Goal: Task Accomplishment & Management: Complete application form

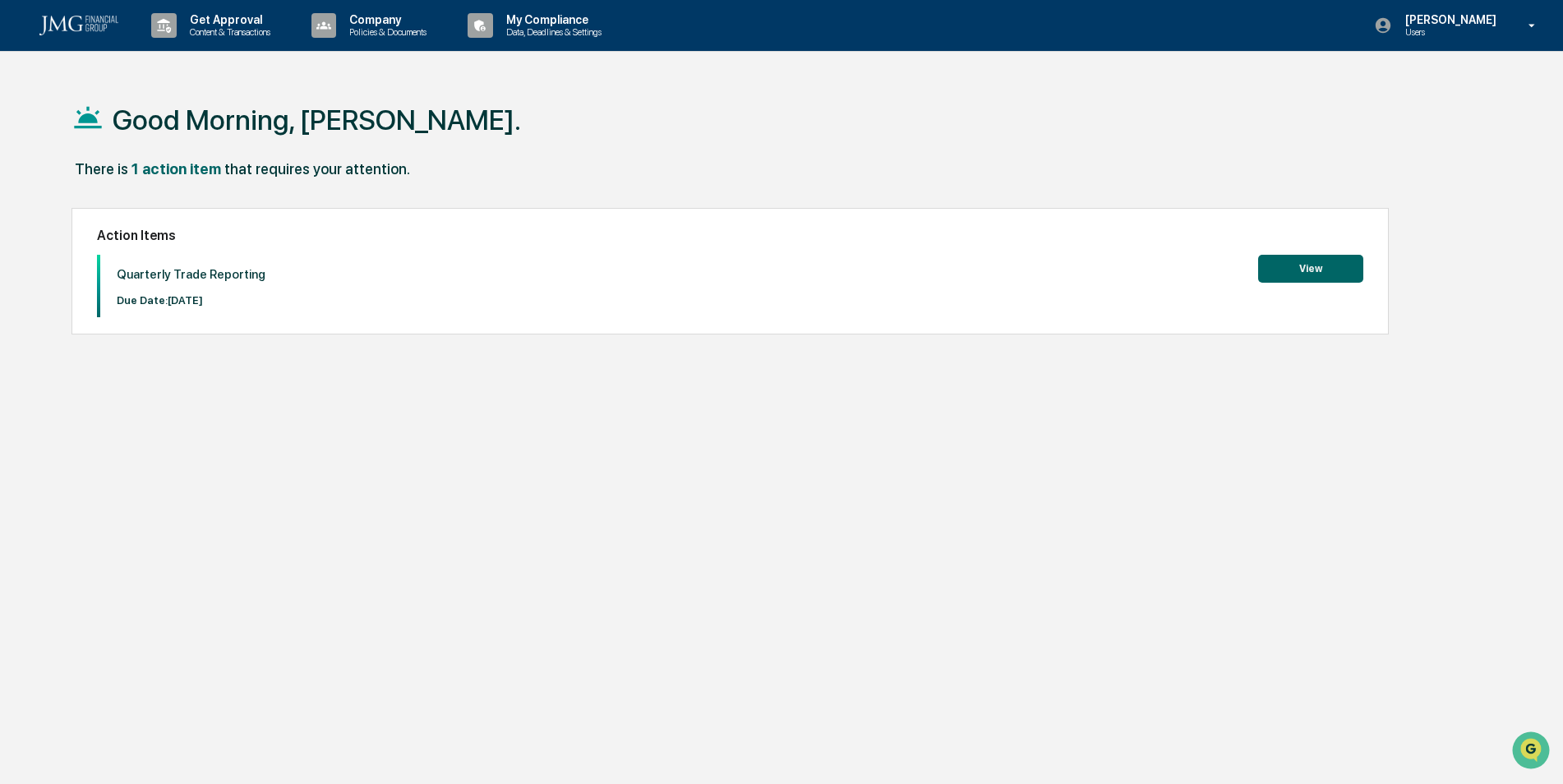
click at [1318, 260] on button "View" at bounding box center [1310, 269] width 105 height 28
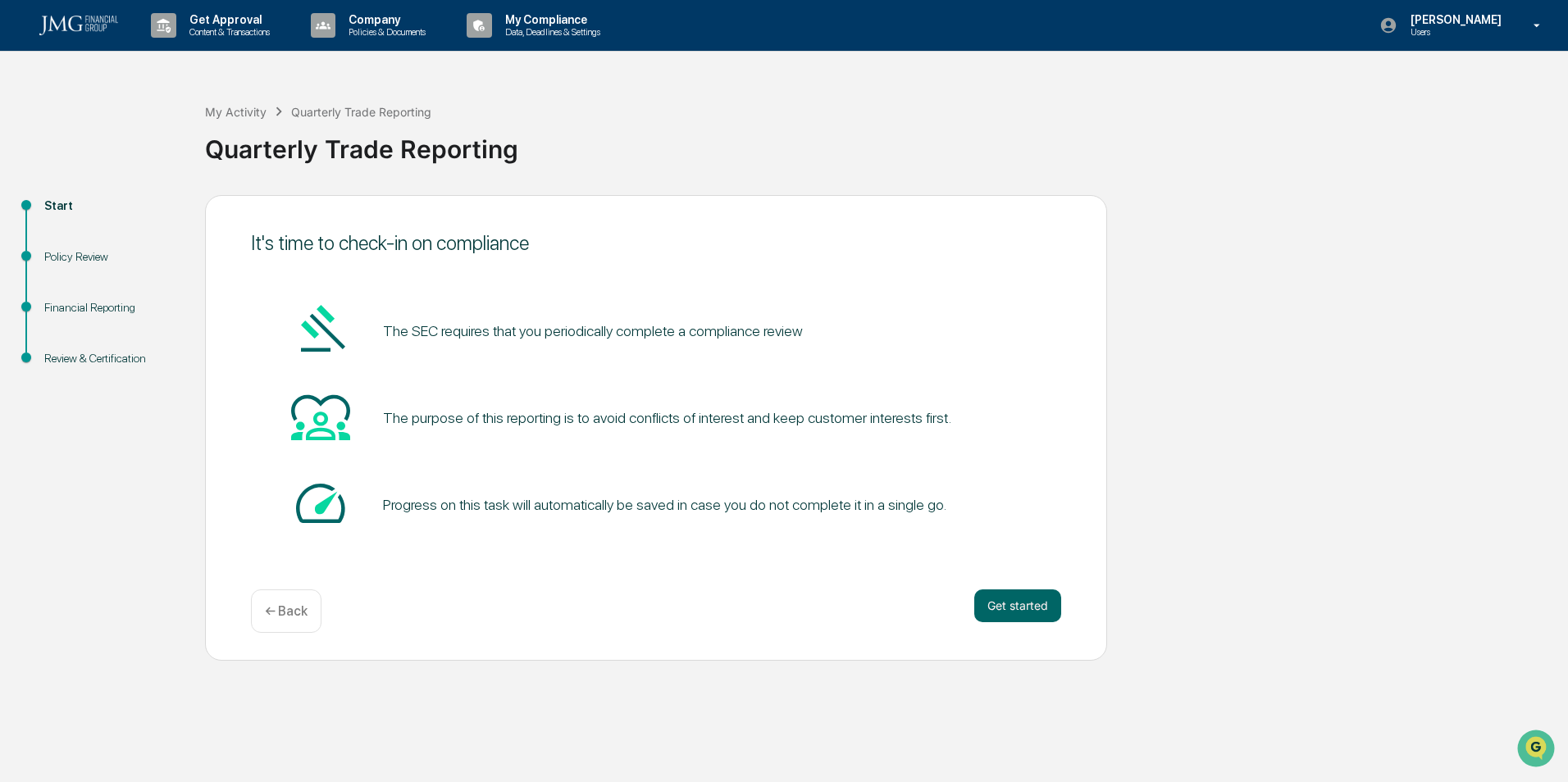
click at [1040, 608] on button "Get started" at bounding box center [1017, 605] width 87 height 33
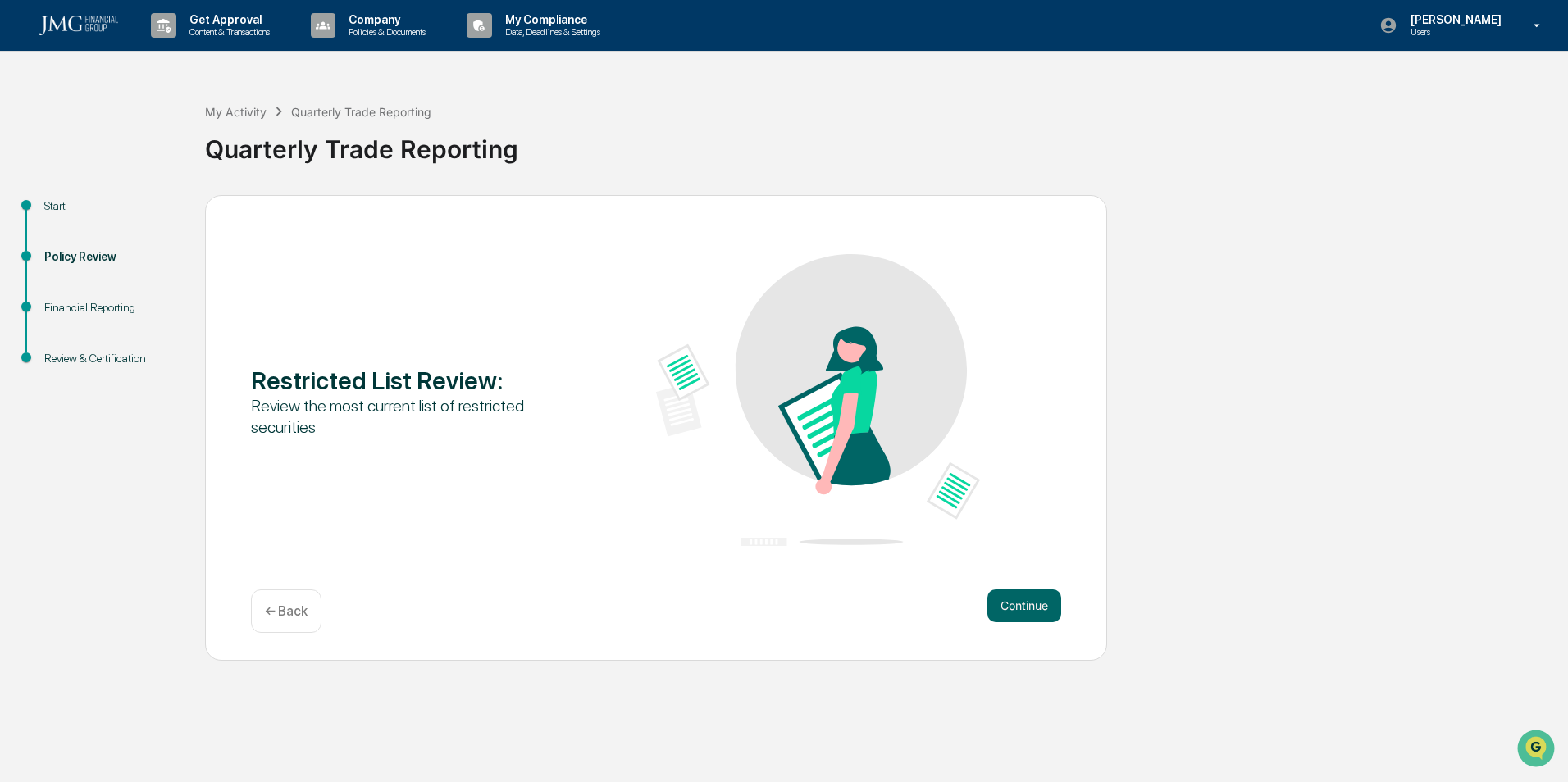
click at [1040, 608] on button "Continue" at bounding box center [1024, 605] width 74 height 33
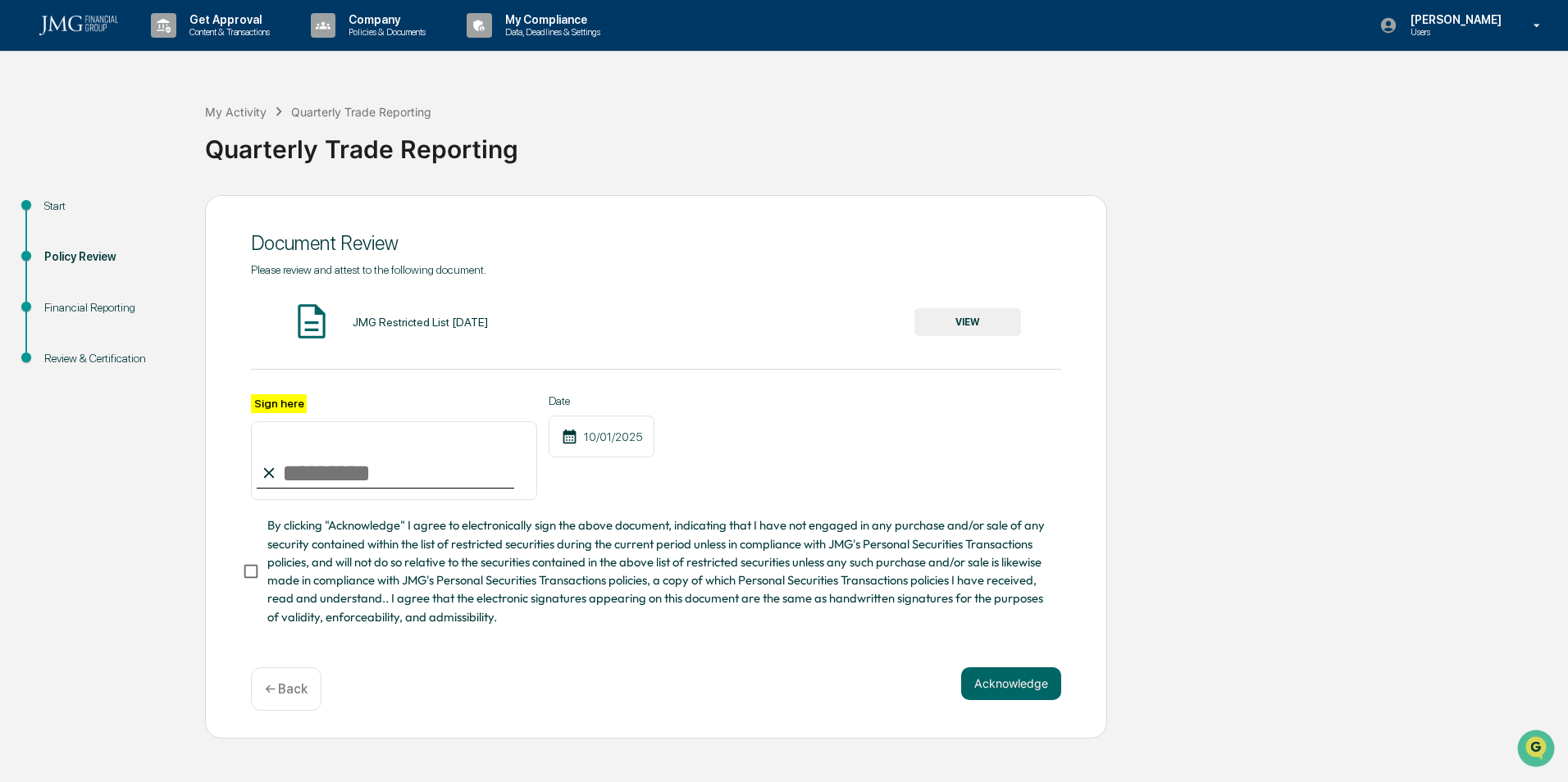
drag, startPoint x: 306, startPoint y: 468, endPoint x: 303, endPoint y: 433, distance: 35.1
click at [303, 433] on input "Sign here" at bounding box center [394, 461] width 286 height 79
type input "**********"
click at [1037, 688] on button "Acknowledge" at bounding box center [1010, 683] width 100 height 33
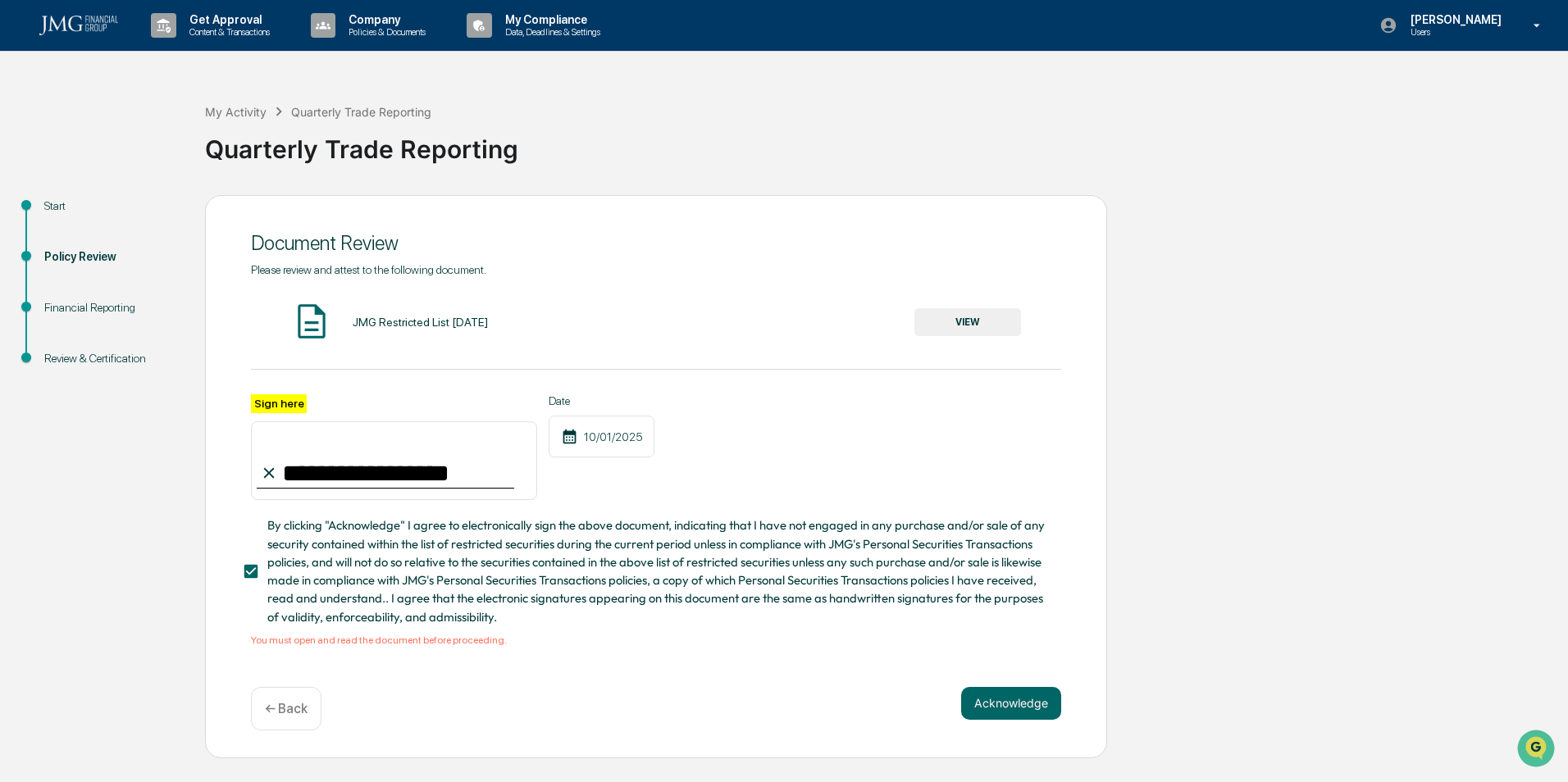
click at [961, 324] on button "VIEW" at bounding box center [968, 322] width 107 height 28
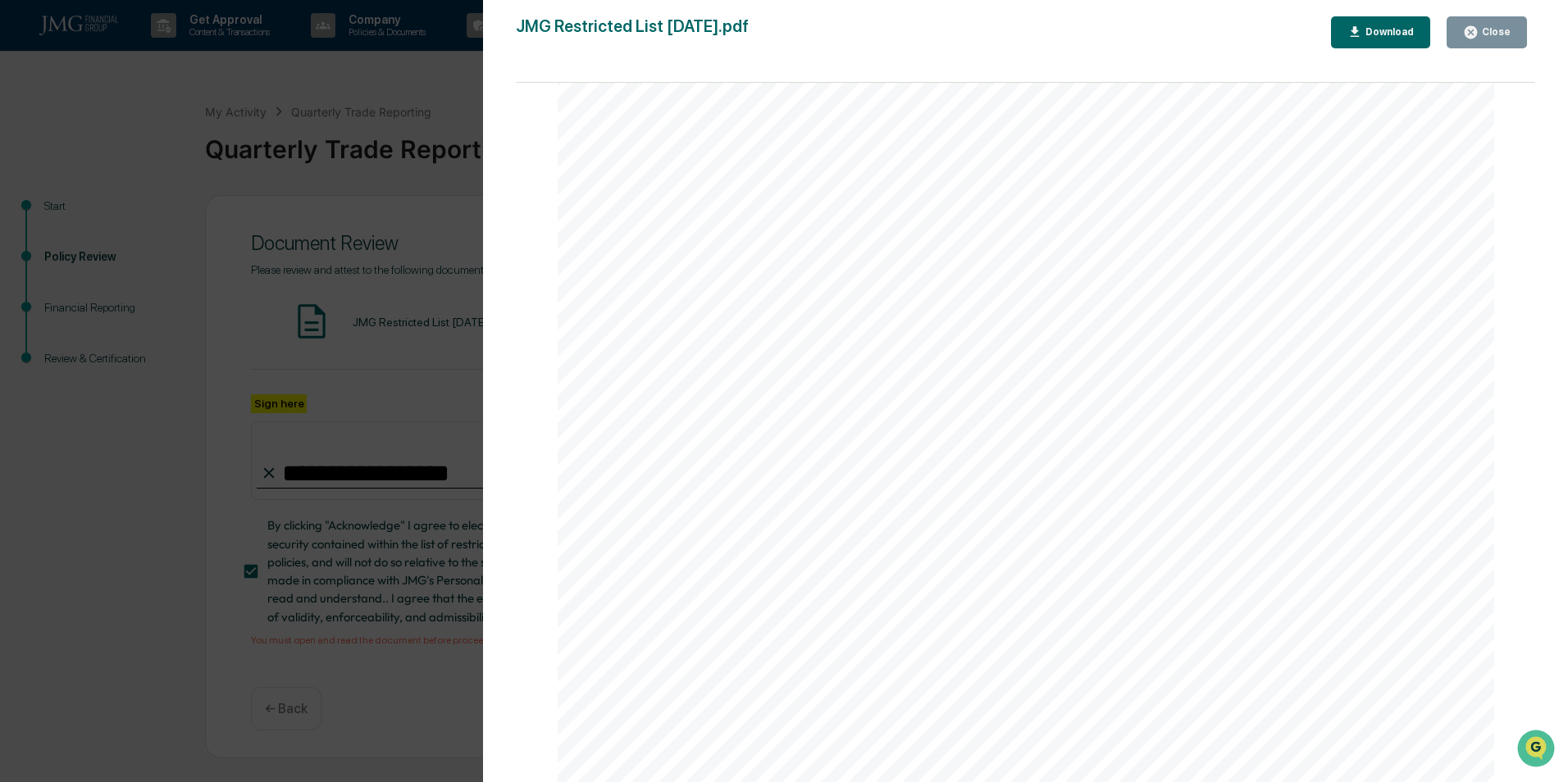
scroll to position [3082, 0]
click at [1485, 23] on button "Close" at bounding box center [1486, 32] width 81 height 32
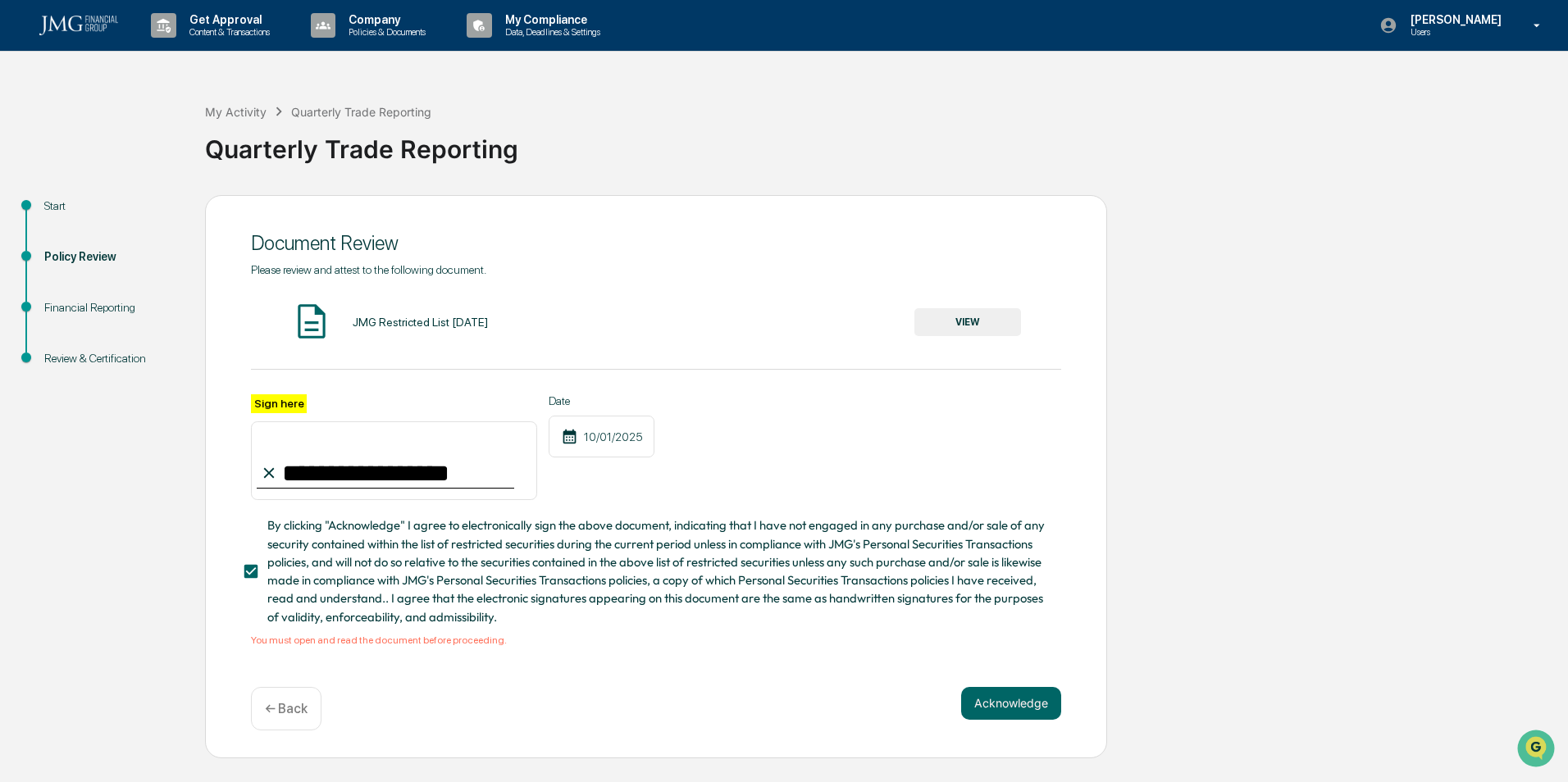
click at [1017, 704] on button "Acknowledge" at bounding box center [1010, 703] width 100 height 33
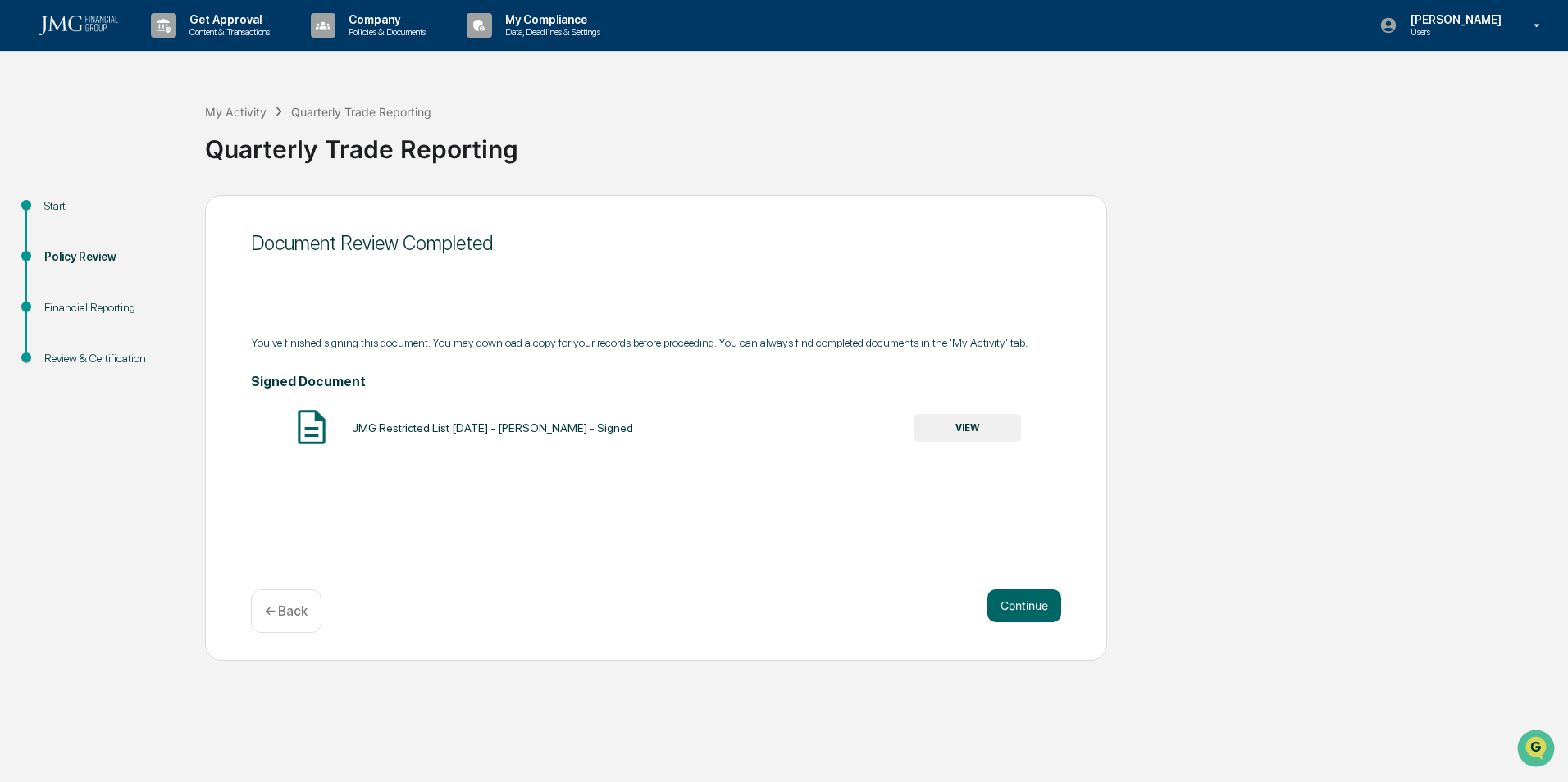
click at [951, 428] on button "VIEW" at bounding box center [968, 428] width 107 height 28
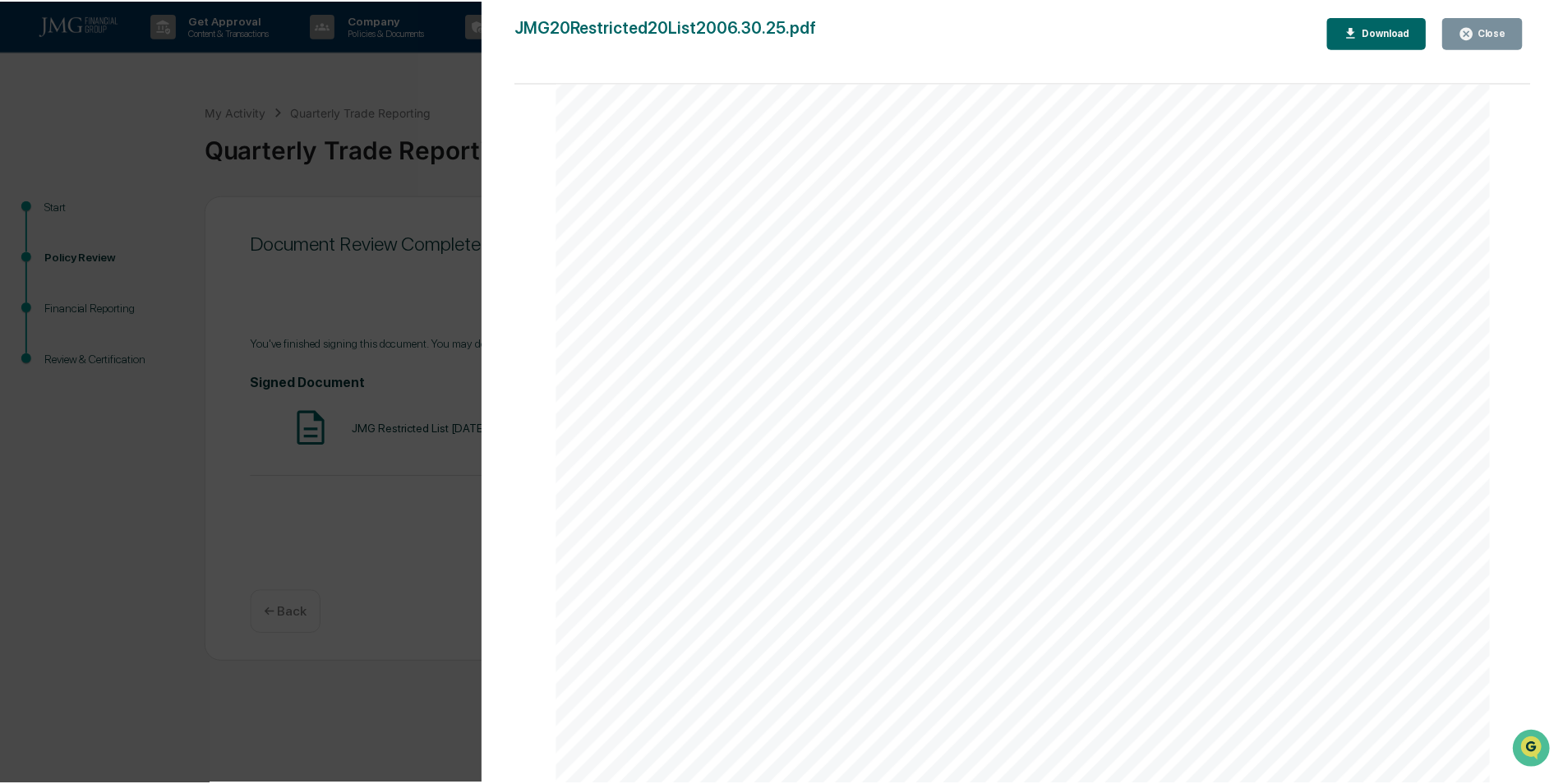
scroll to position [3124, 0]
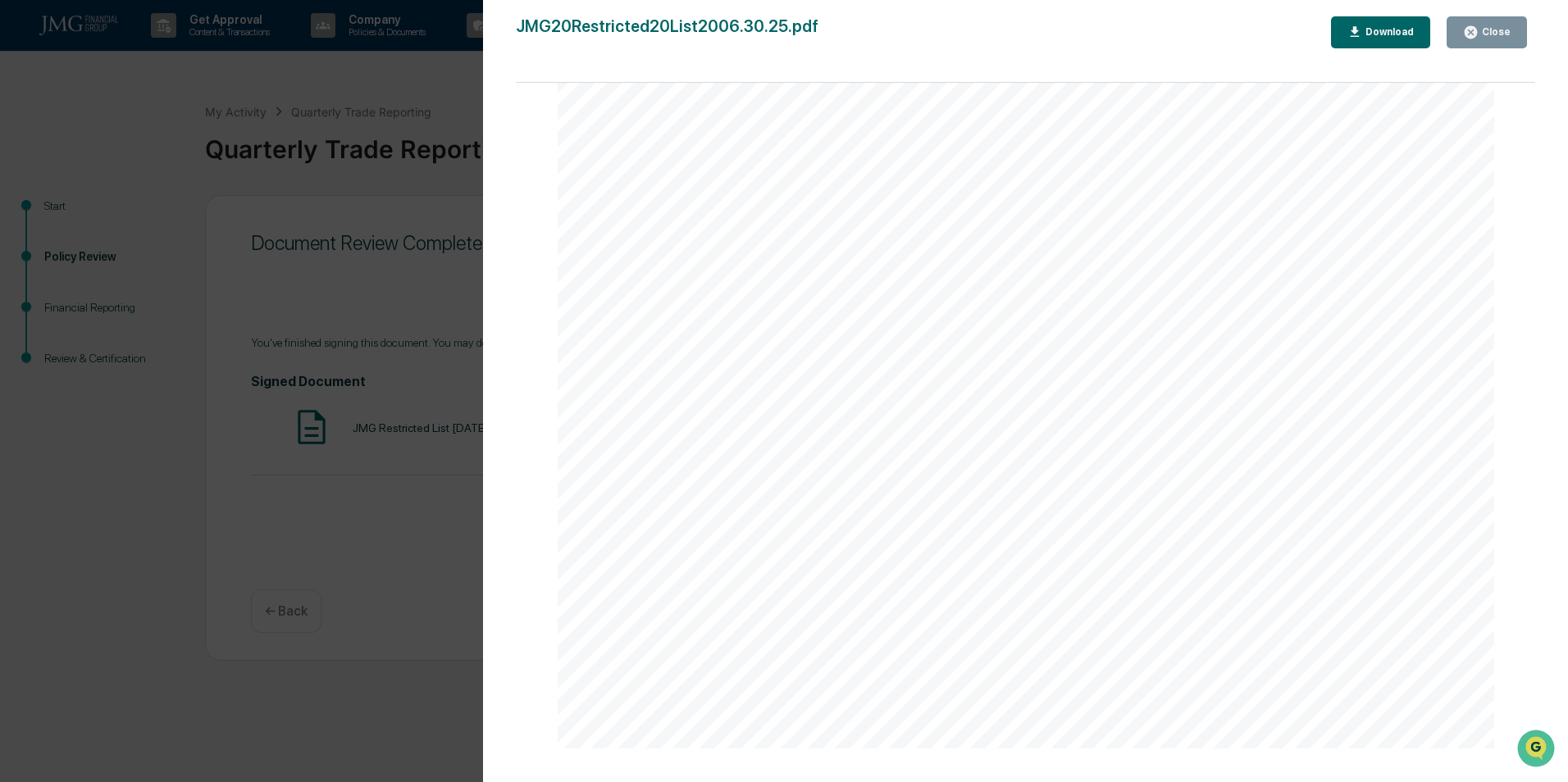
click at [1526, 47] on button "Close" at bounding box center [1486, 32] width 81 height 32
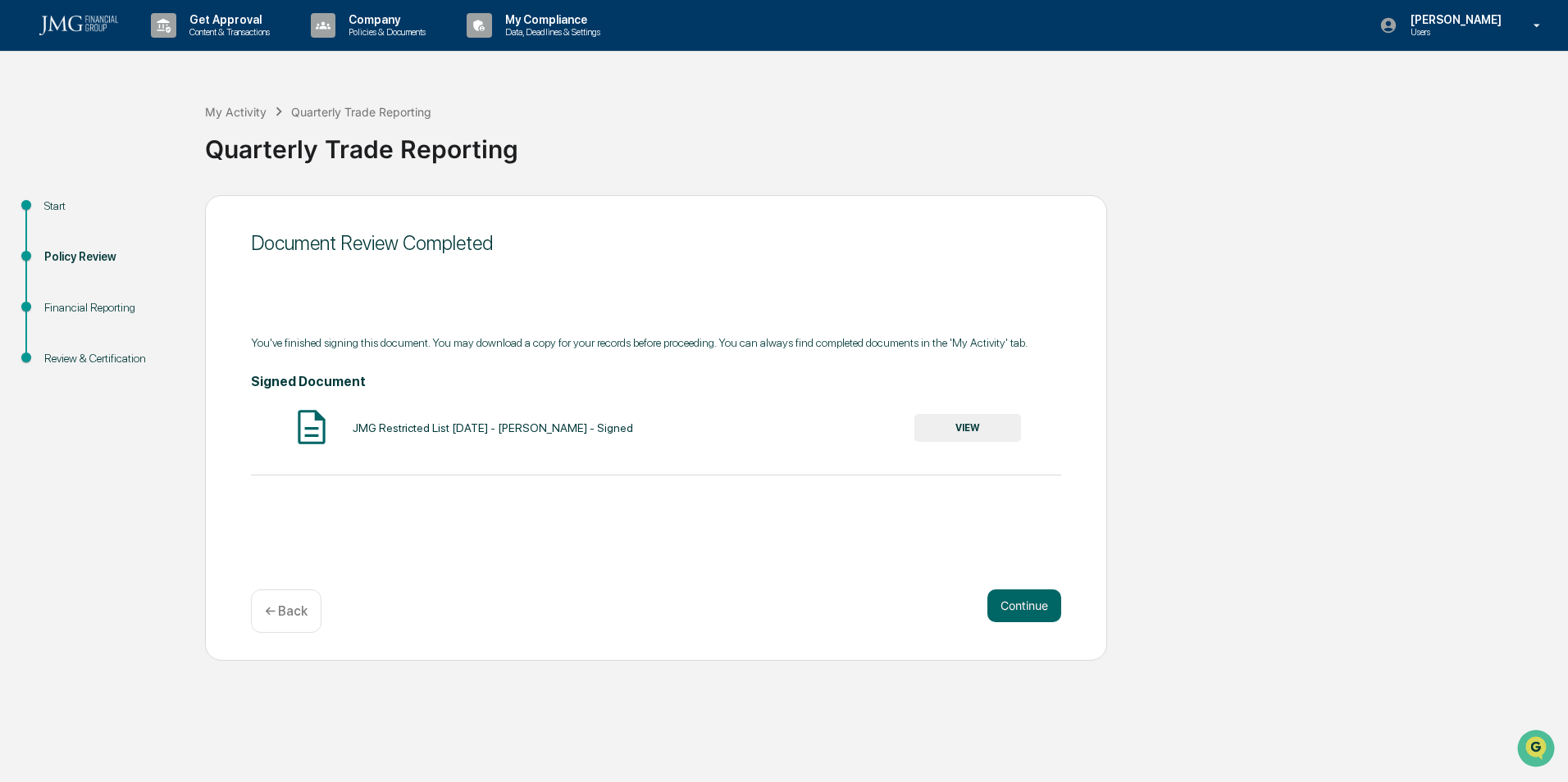
click at [1038, 609] on button "Continue" at bounding box center [1024, 605] width 74 height 33
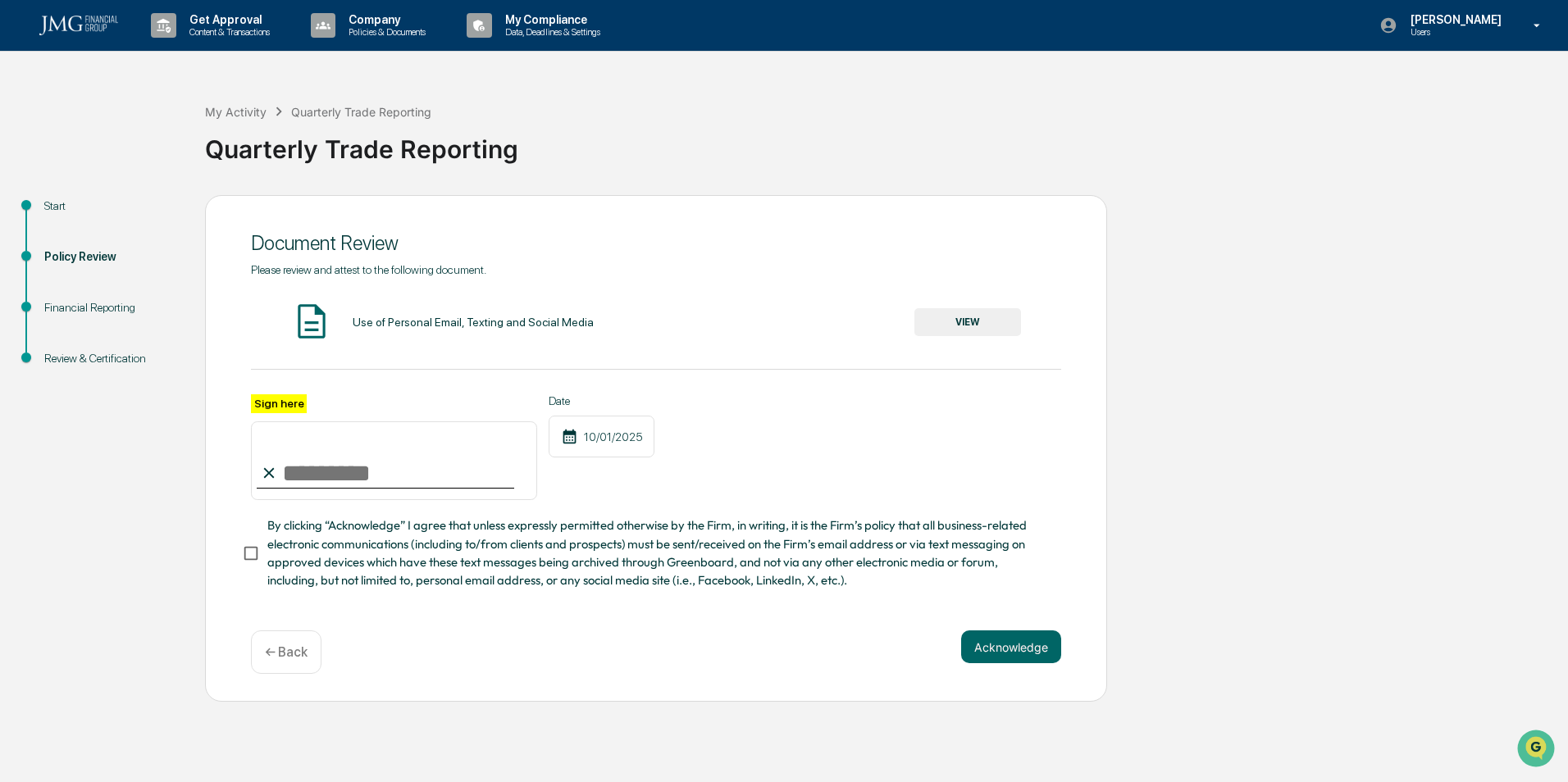
click at [976, 325] on button "VIEW" at bounding box center [968, 322] width 107 height 28
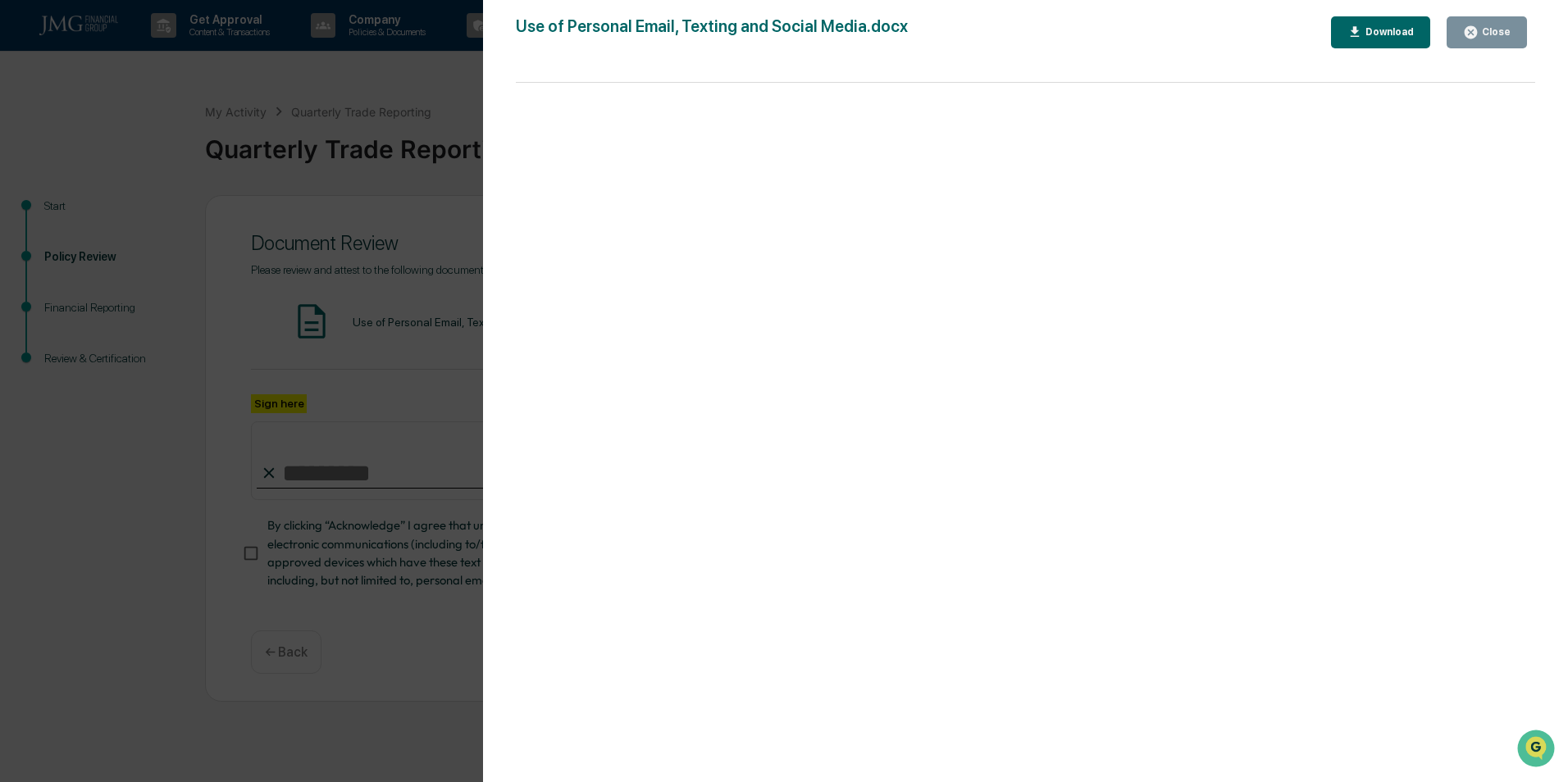
click at [1503, 39] on div "Close" at bounding box center [1486, 33] width 48 height 16
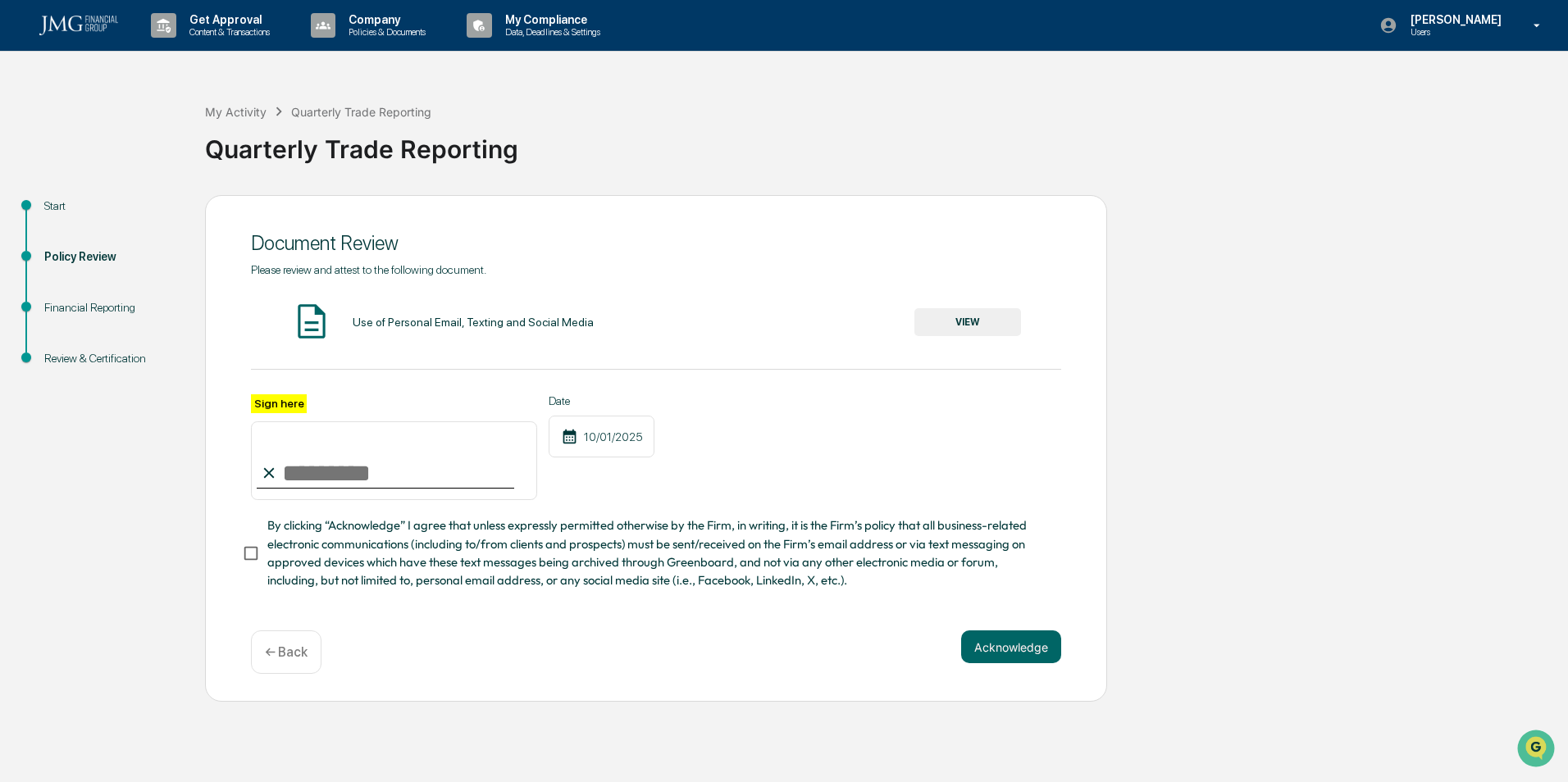
click at [320, 477] on input "Sign here" at bounding box center [394, 461] width 286 height 79
type input "**********"
click at [997, 657] on button "Acknowledge" at bounding box center [1010, 646] width 100 height 33
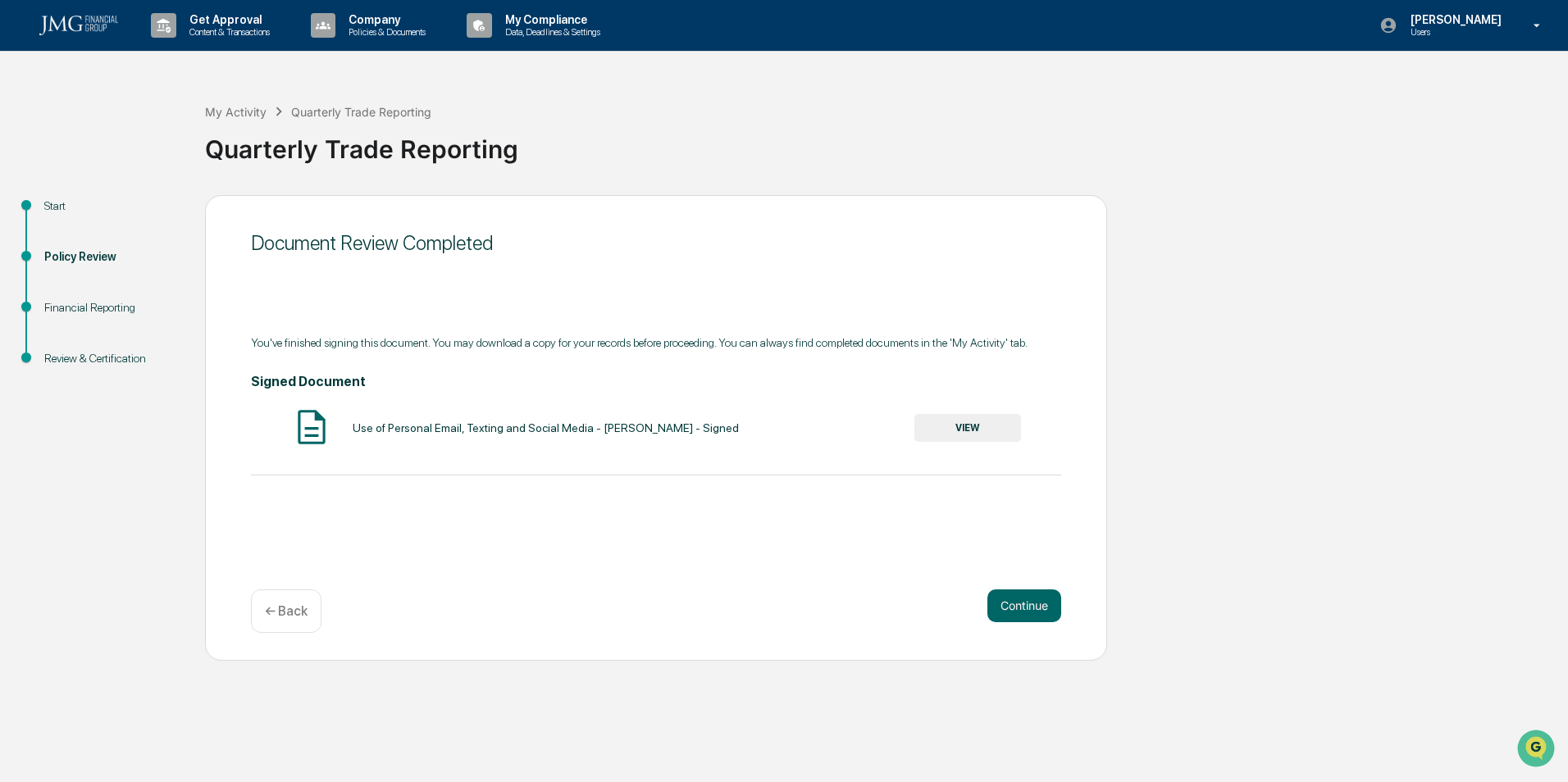
click at [1022, 603] on button "Continue" at bounding box center [1024, 605] width 74 height 33
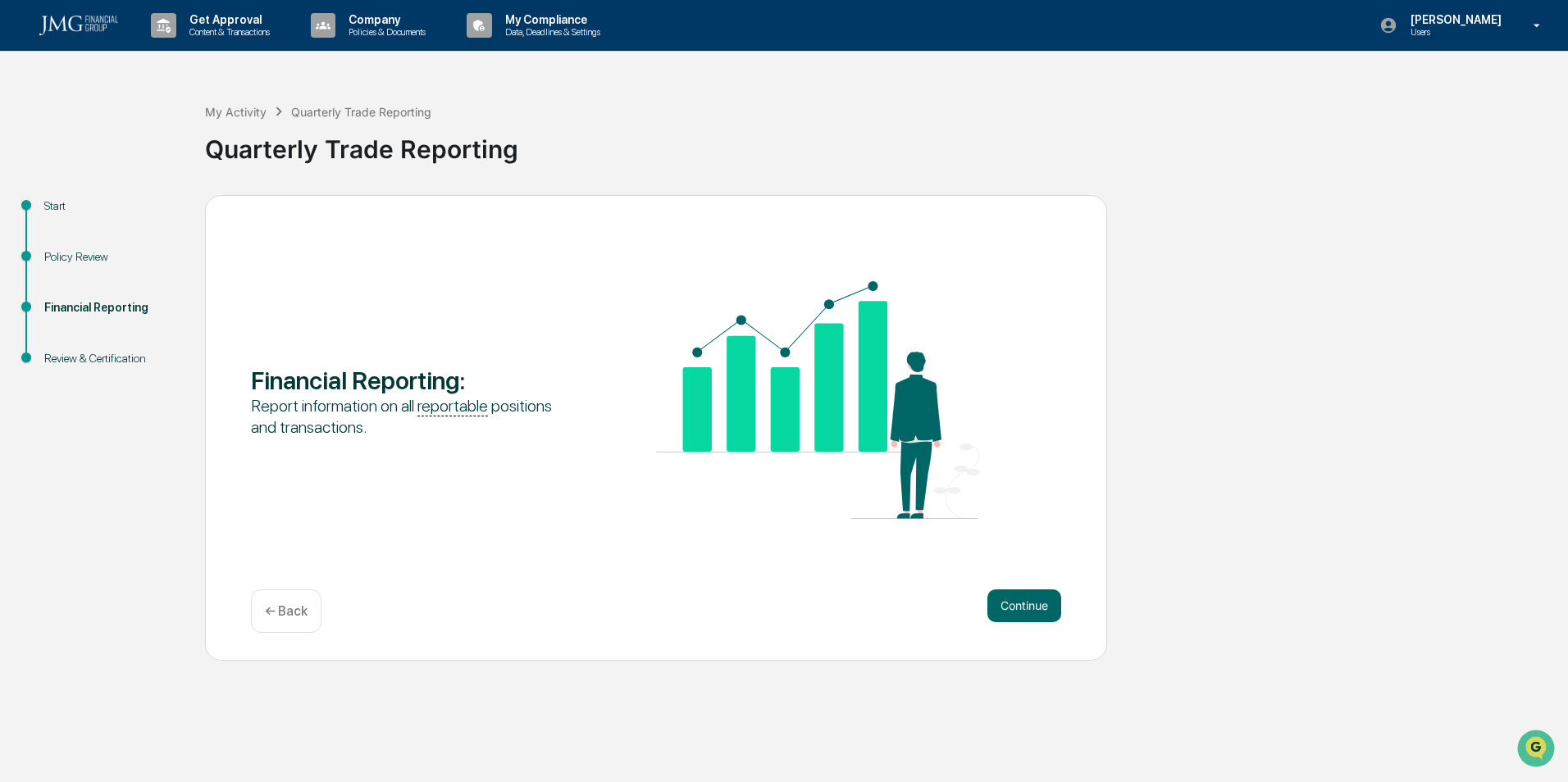
click at [991, 626] on div "Continue ← Back" at bounding box center [656, 611] width 810 height 44
click at [1006, 610] on button "Continue" at bounding box center [1024, 605] width 74 height 33
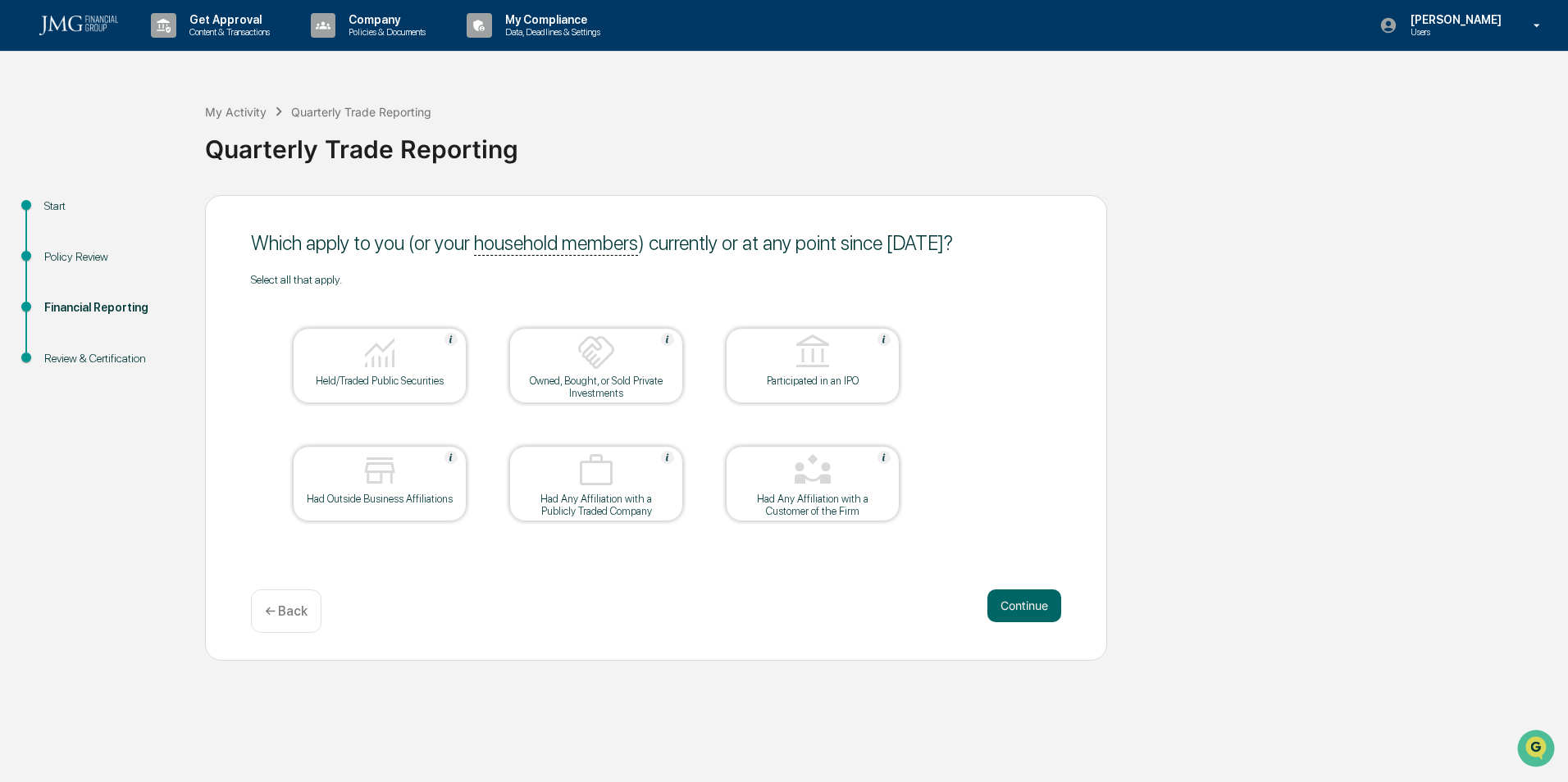
click at [393, 363] on img at bounding box center [379, 352] width 39 height 39
click at [1029, 615] on button "Continue" at bounding box center [1024, 605] width 74 height 33
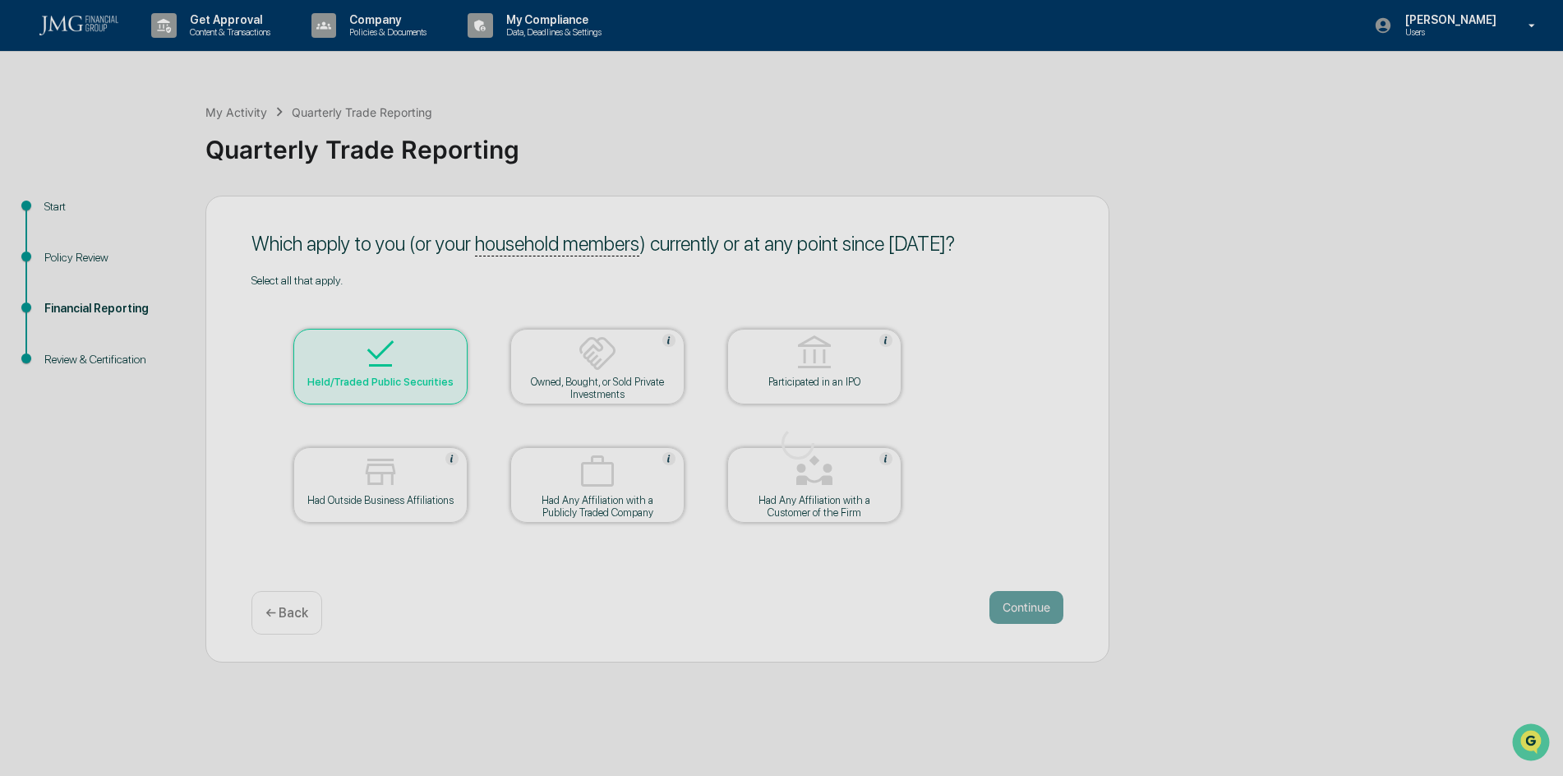
click at [1004, 599] on div at bounding box center [798, 443] width 1596 height 886
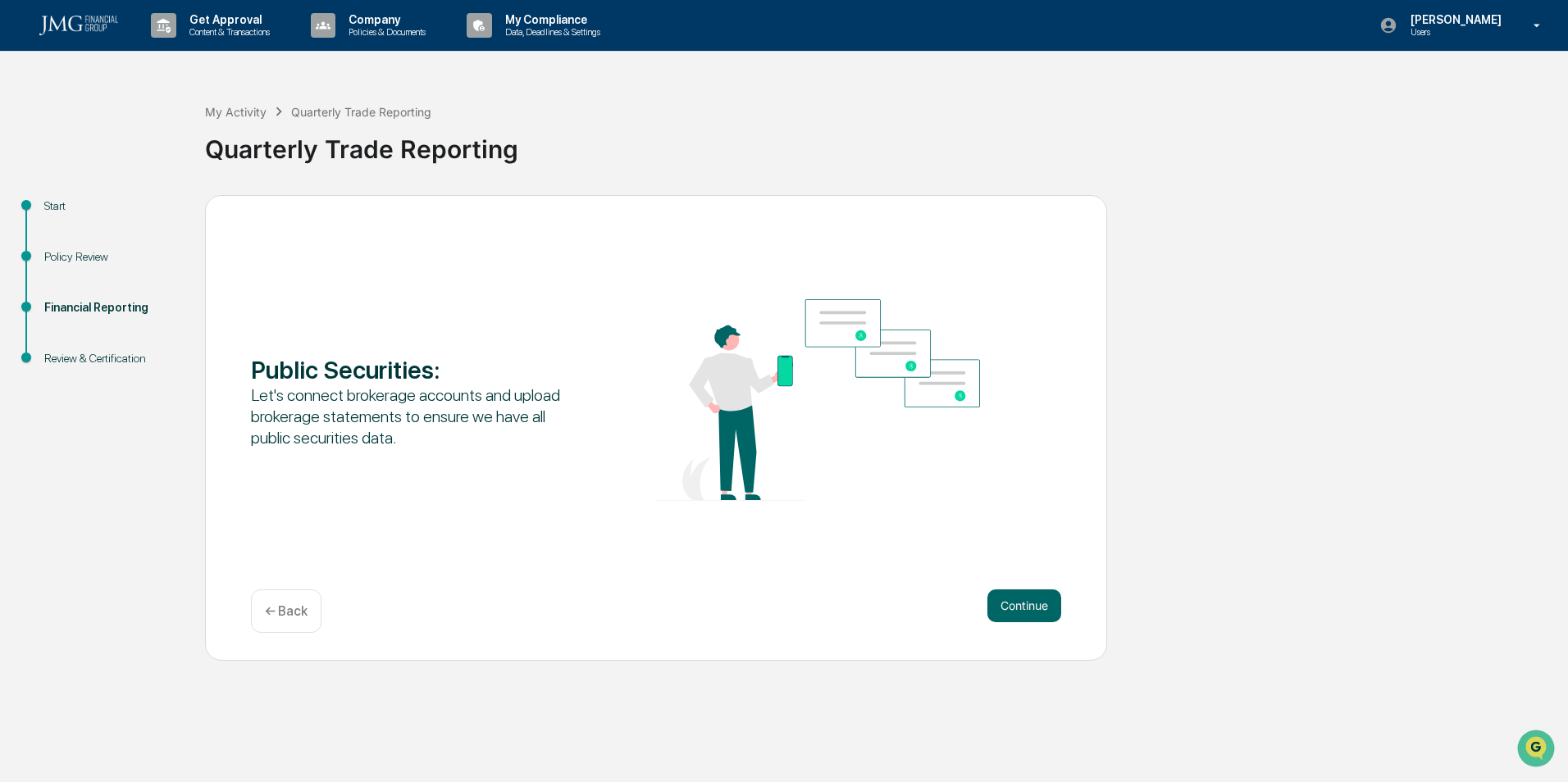
click at [1011, 601] on button "Continue" at bounding box center [1024, 605] width 74 height 33
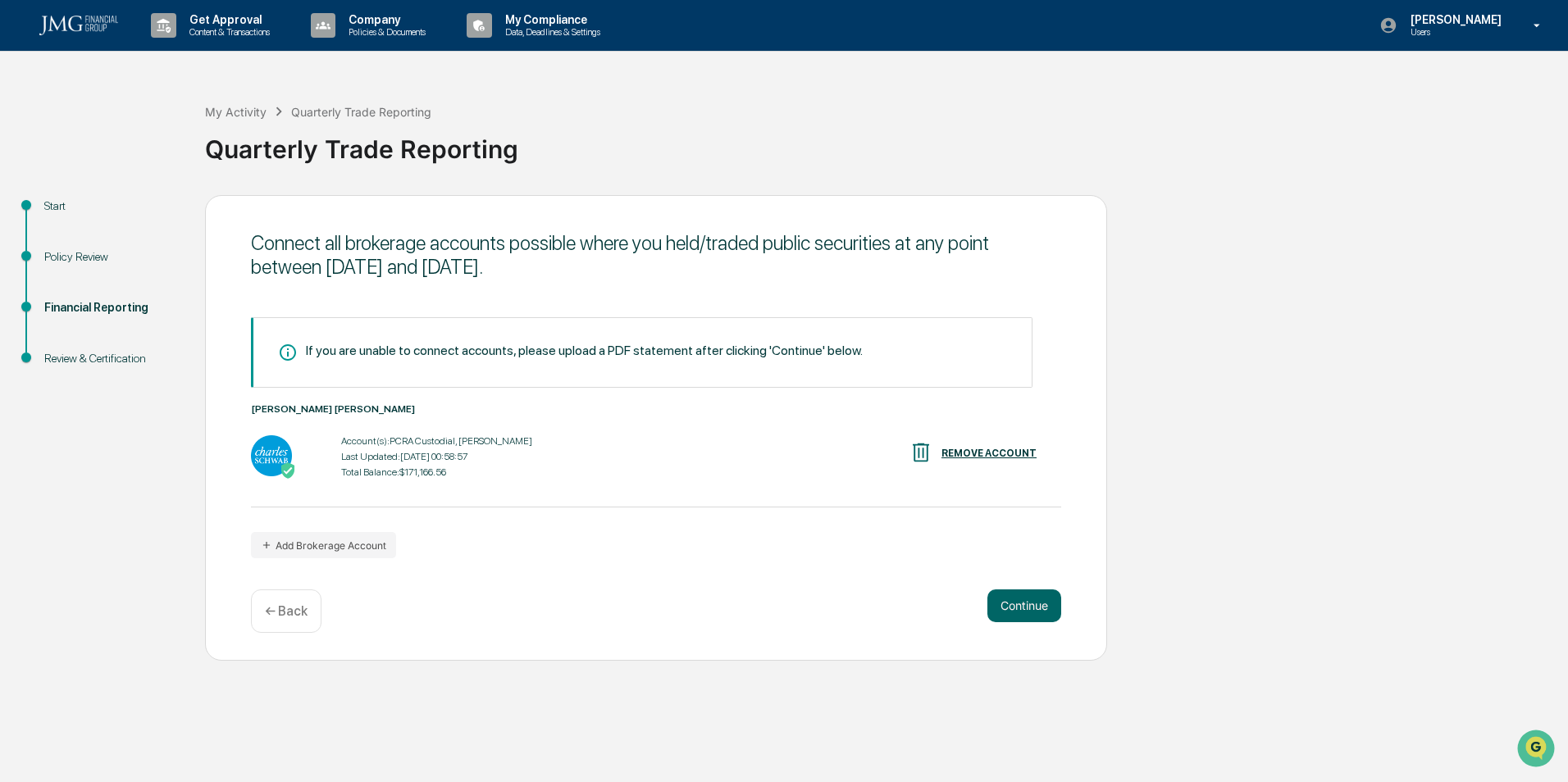
click at [1011, 601] on button "Continue" at bounding box center [1024, 605] width 74 height 33
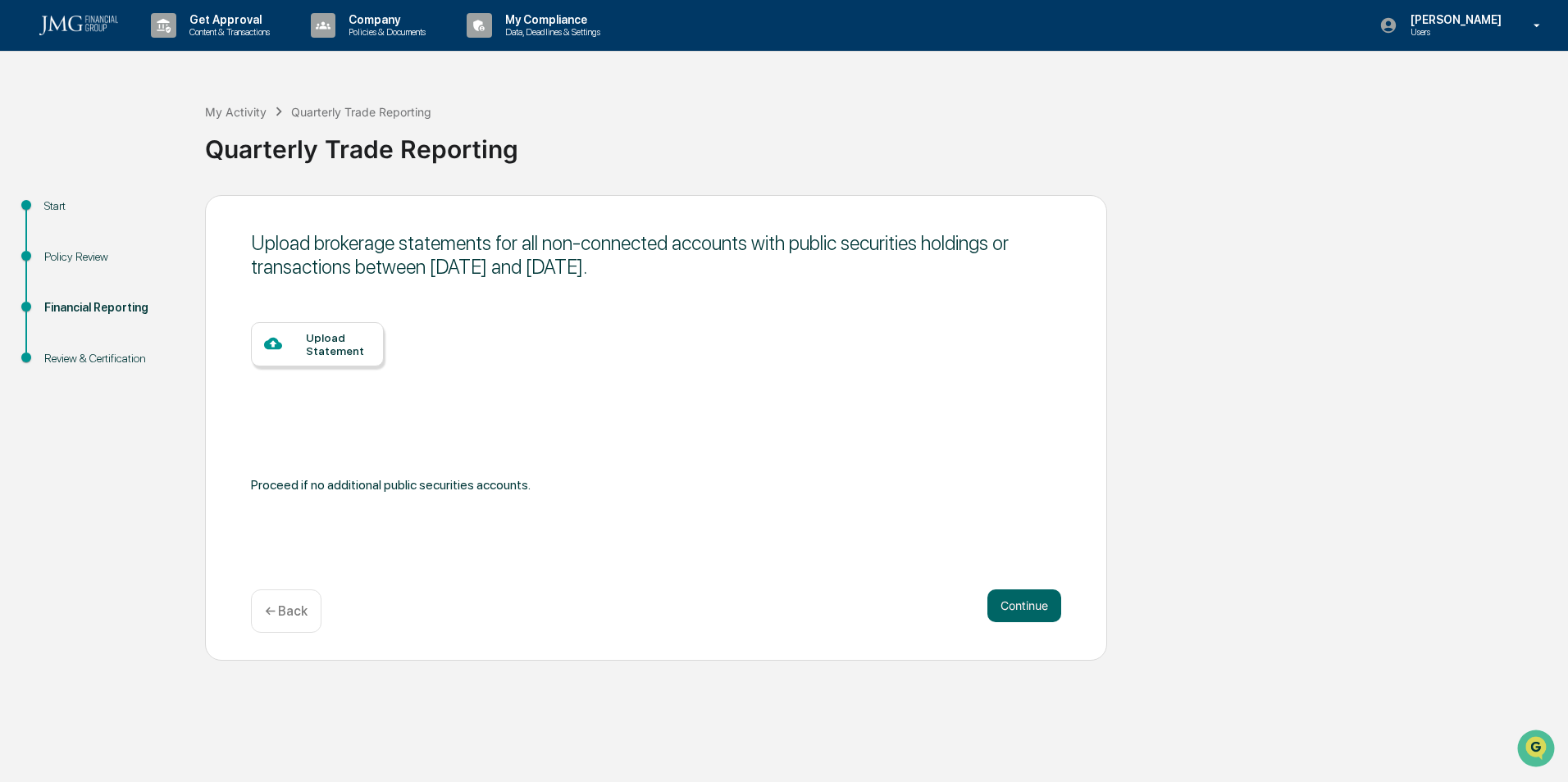
click at [306, 359] on div "Upload Statement" at bounding box center [317, 344] width 133 height 44
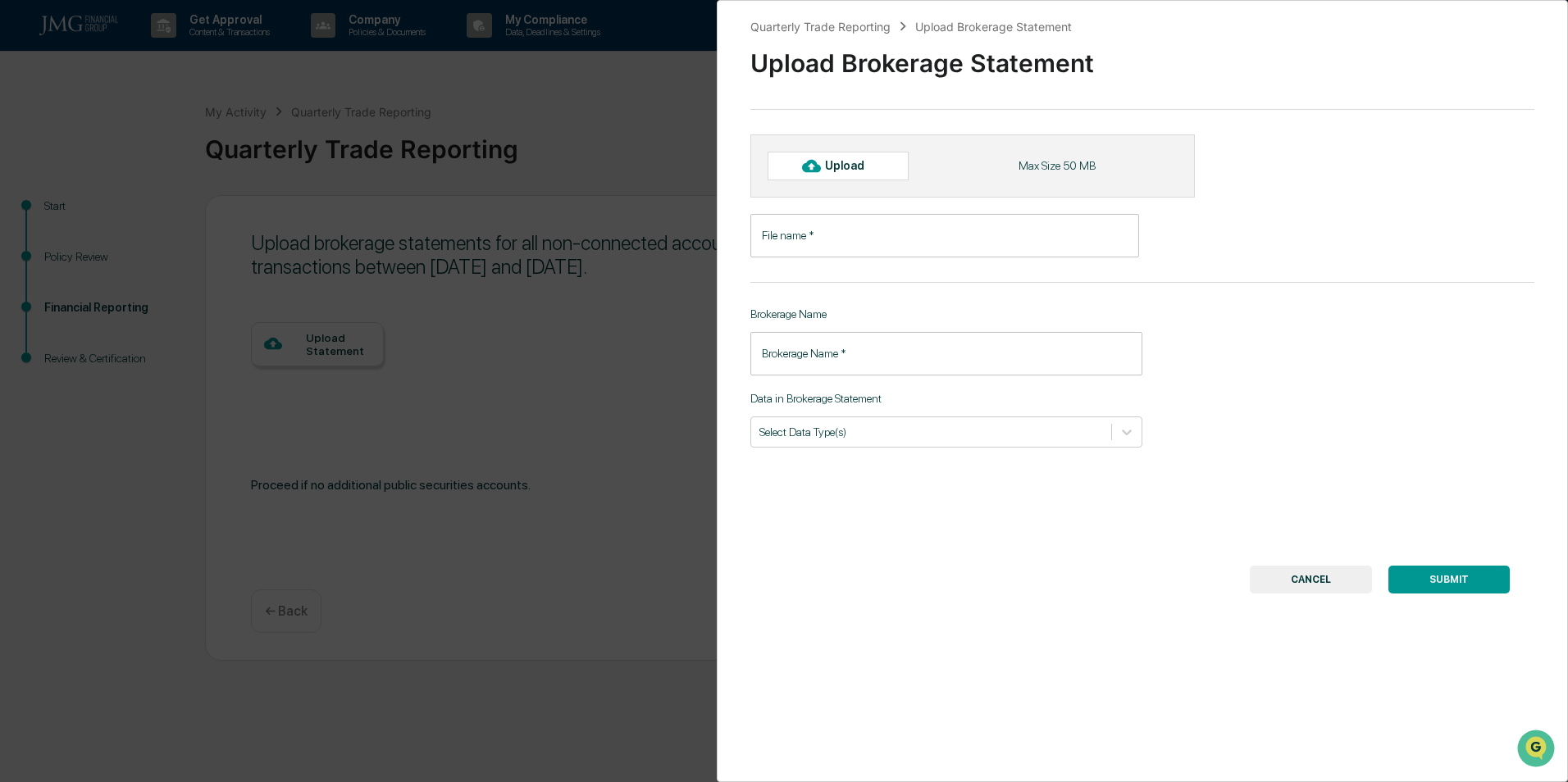
click at [881, 166] on div "Upload" at bounding box center [837, 166] width 141 height 28
click at [574, 609] on div "Quarterly Trade Reporting Upload Brokerage Statement Upload Brokerage Statement…" at bounding box center [784, 391] width 1568 height 782
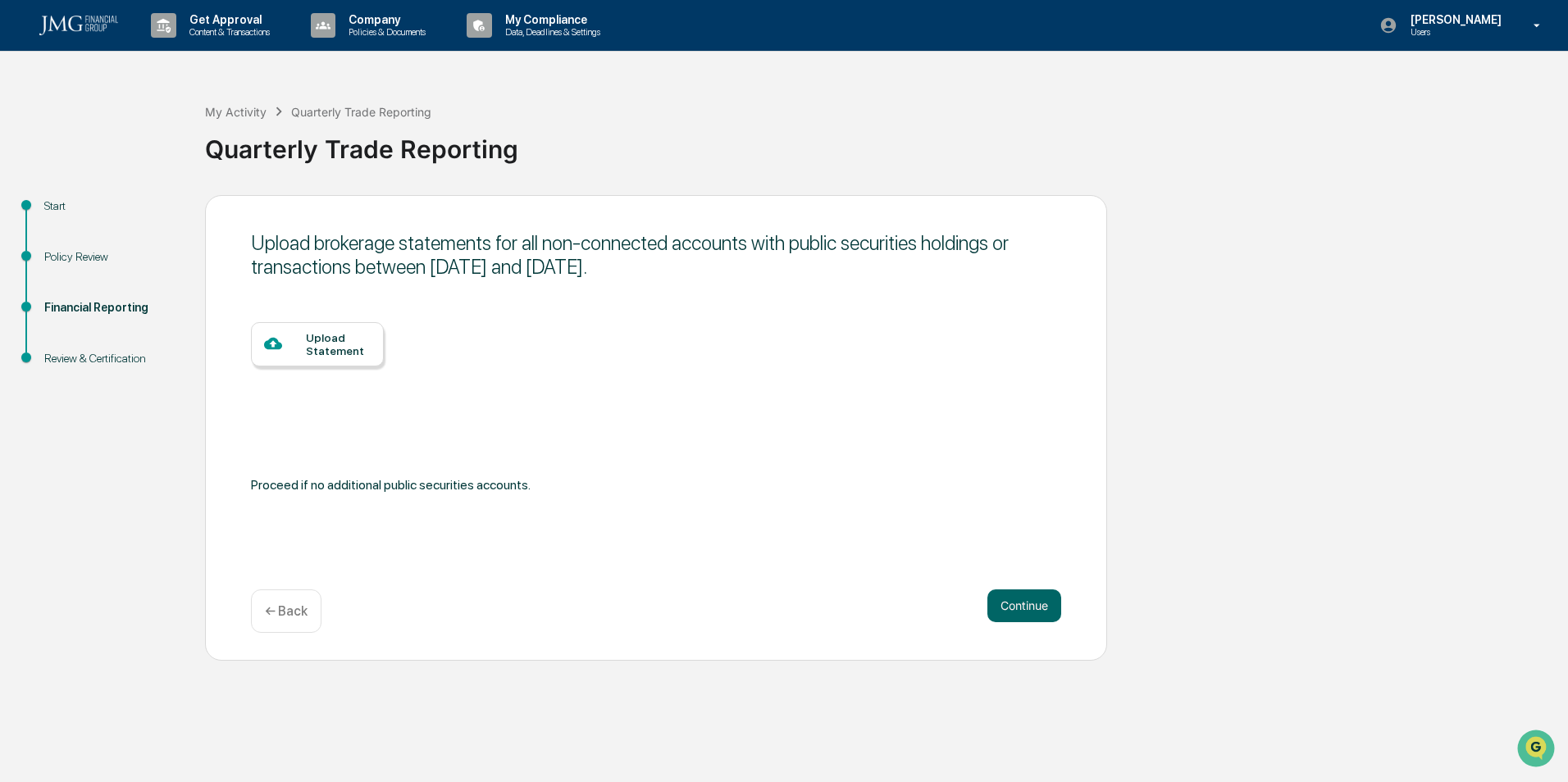
click at [1016, 608] on button "Continue" at bounding box center [1024, 605] width 74 height 33
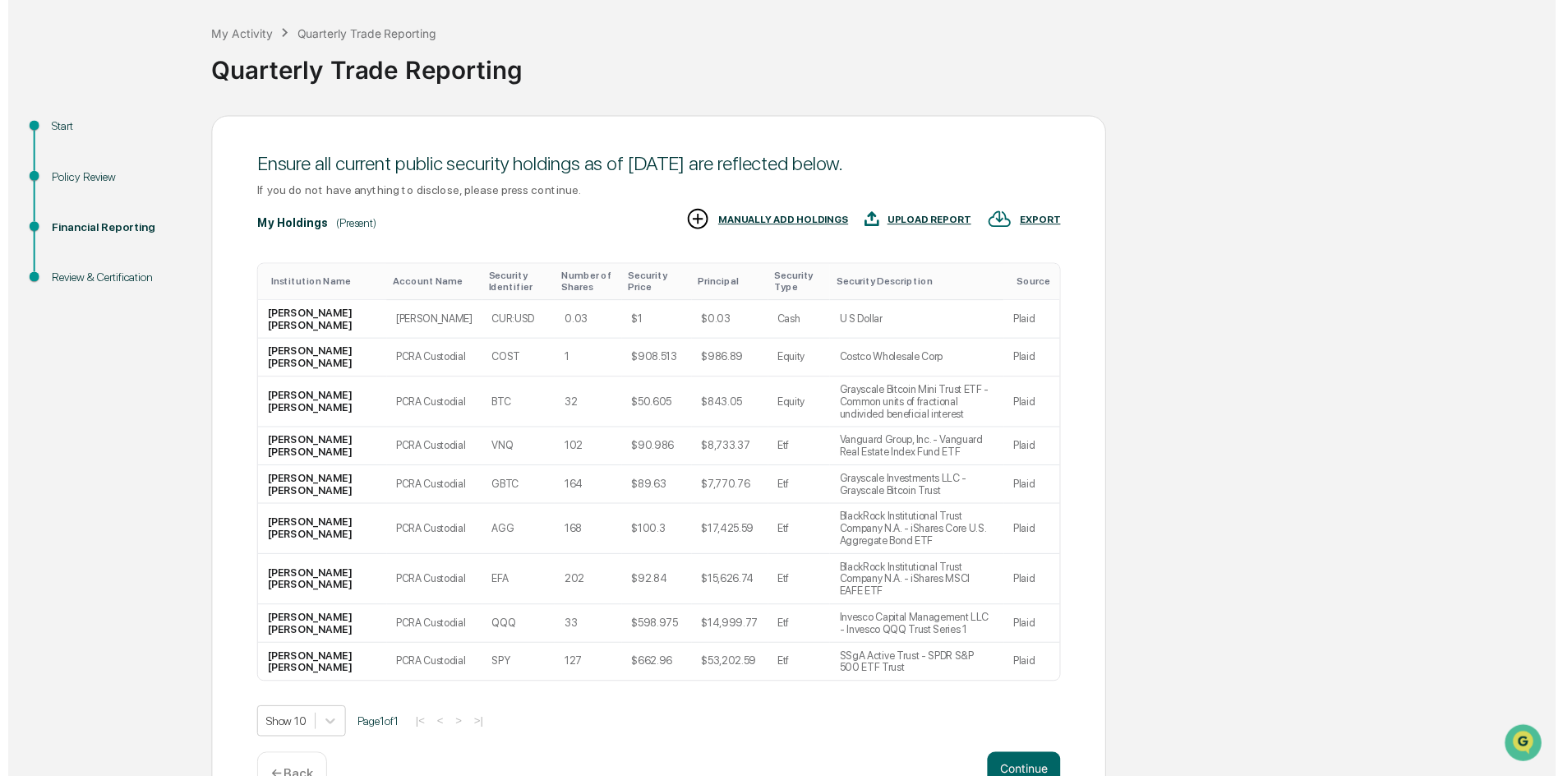
scroll to position [89, 0]
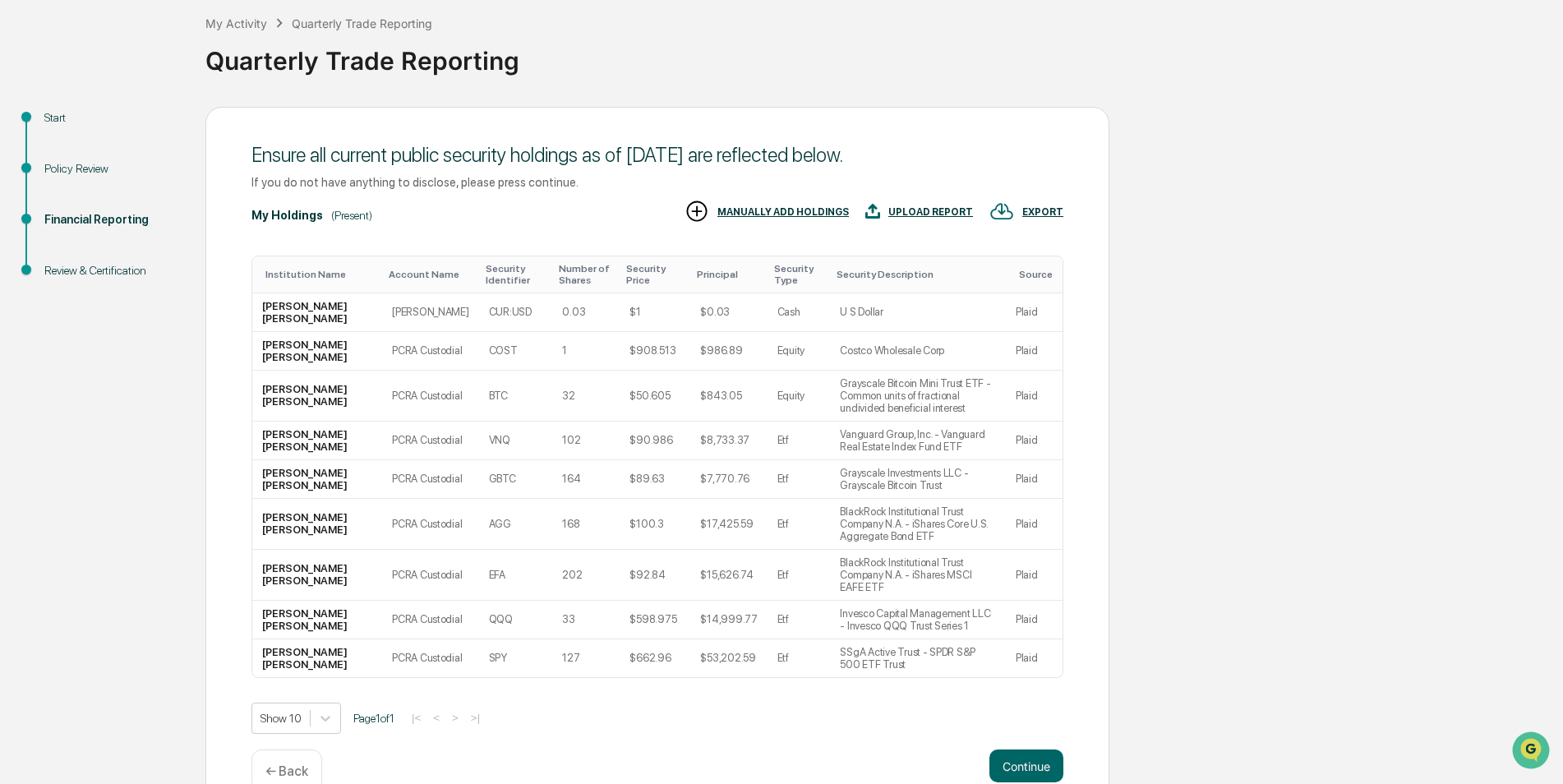
click at [1026, 750] on button "Continue" at bounding box center [1027, 766] width 74 height 33
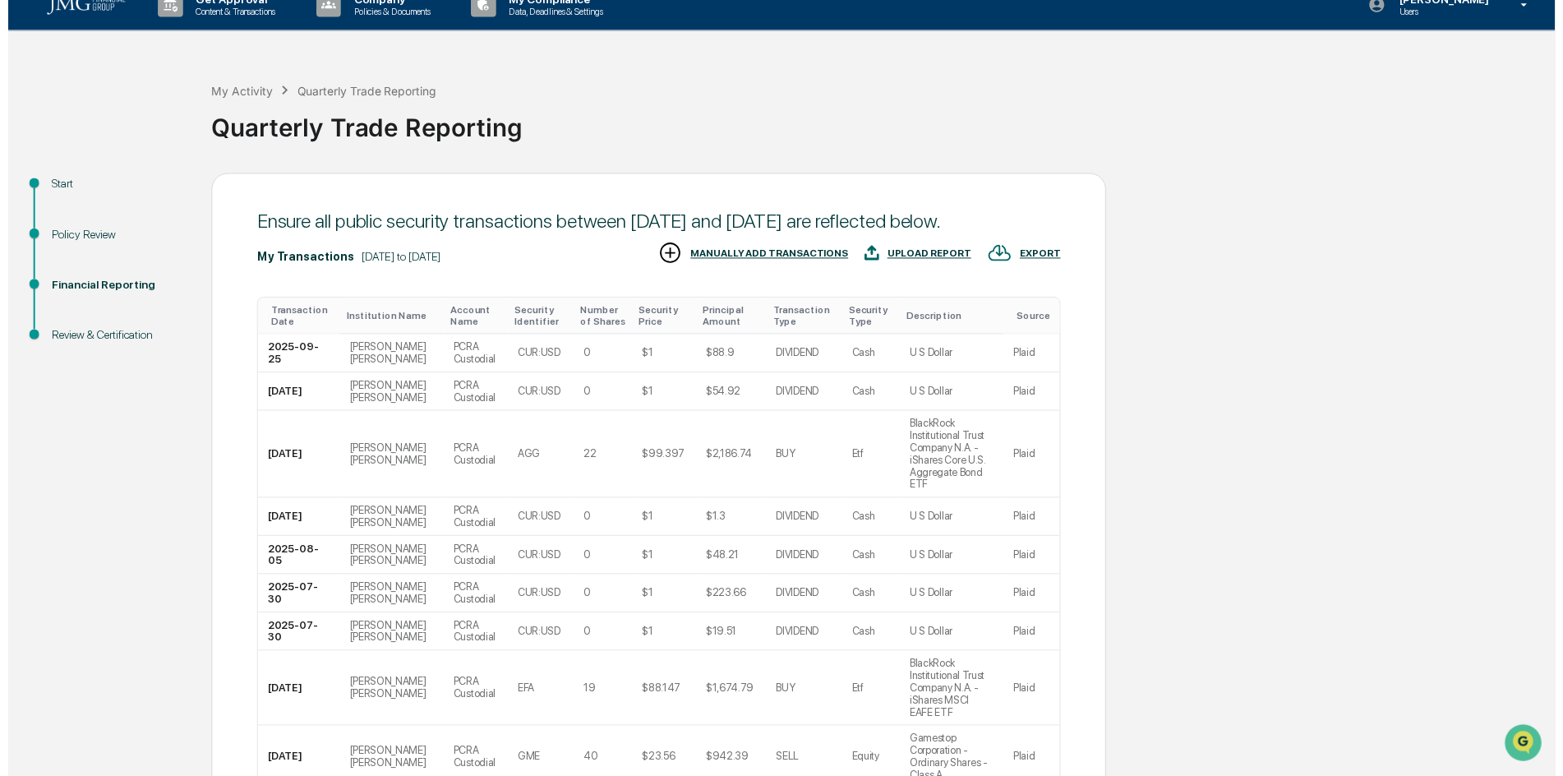
scroll to position [152, 0]
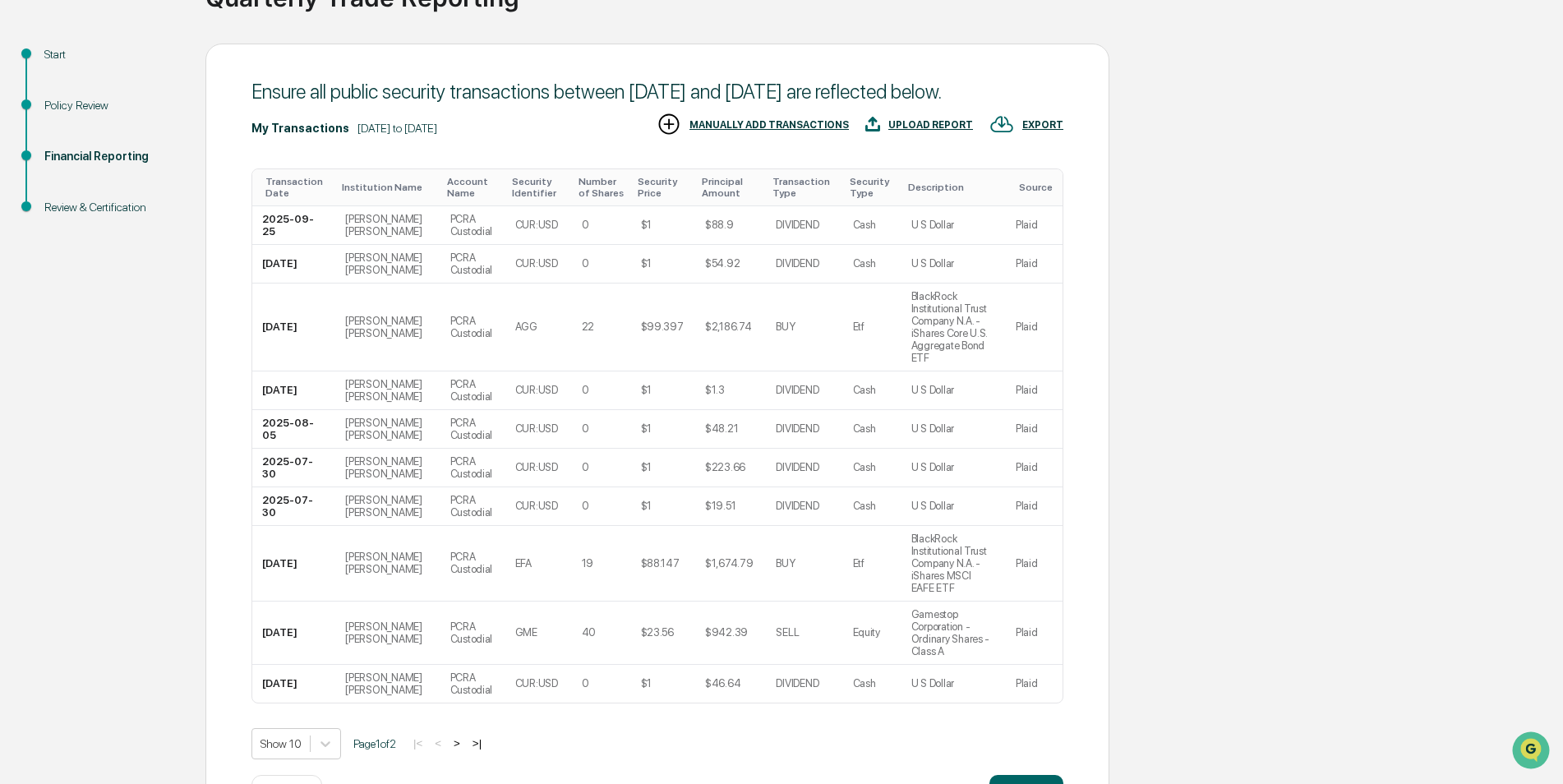
click at [1022, 775] on button "Continue" at bounding box center [1027, 791] width 74 height 33
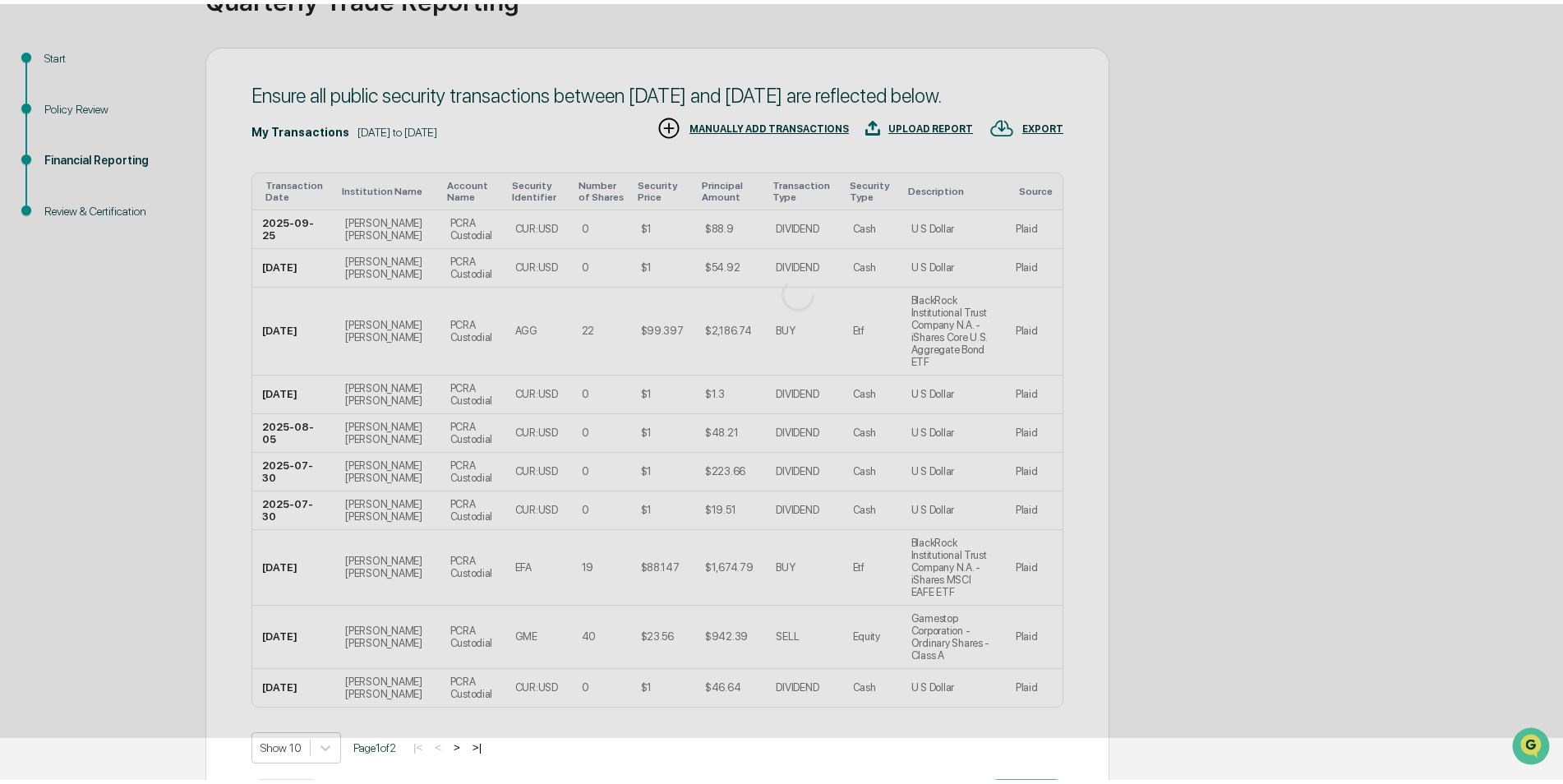
scroll to position [0, 0]
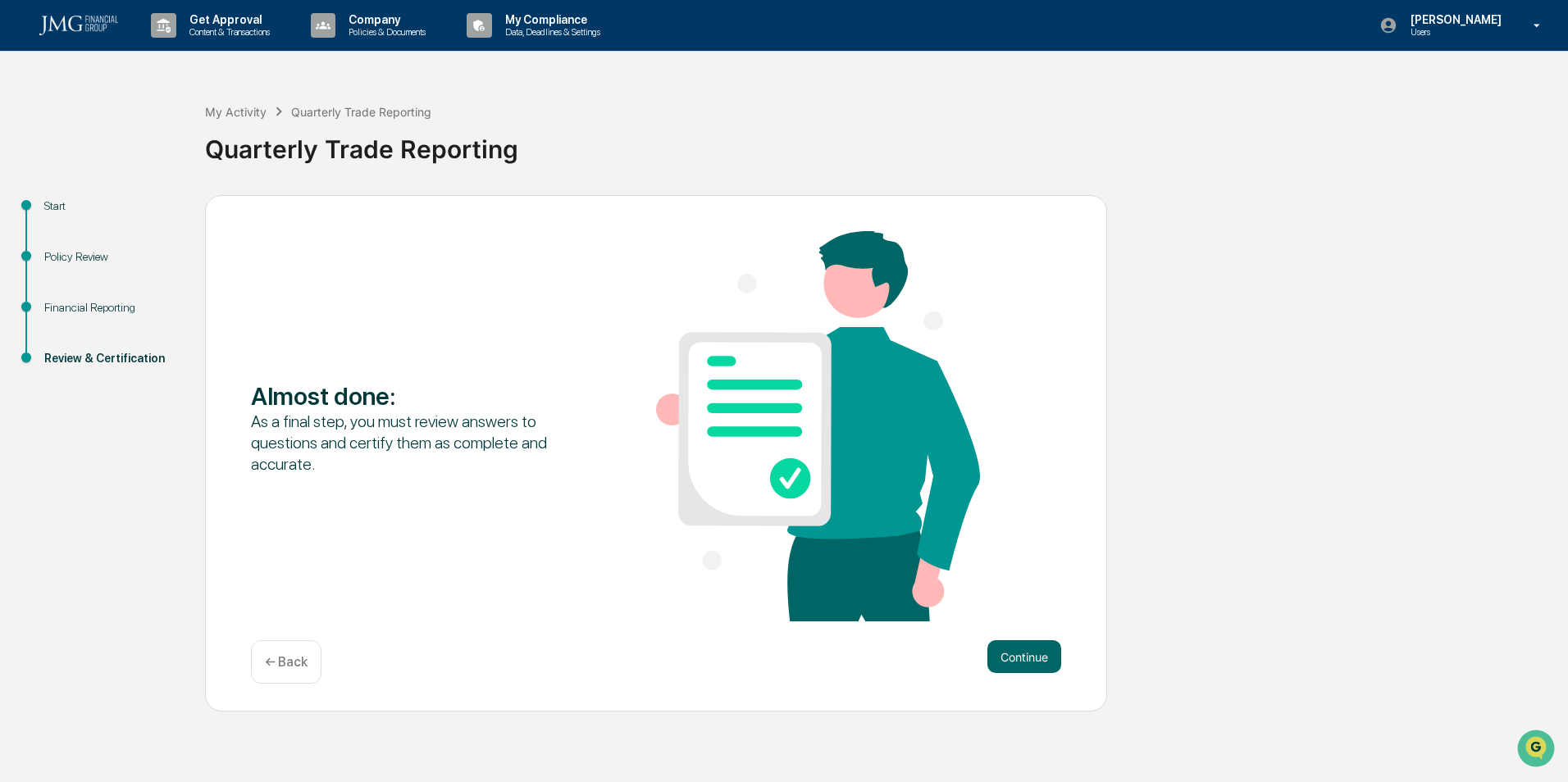
click at [1019, 652] on button "Continue" at bounding box center [1024, 656] width 74 height 33
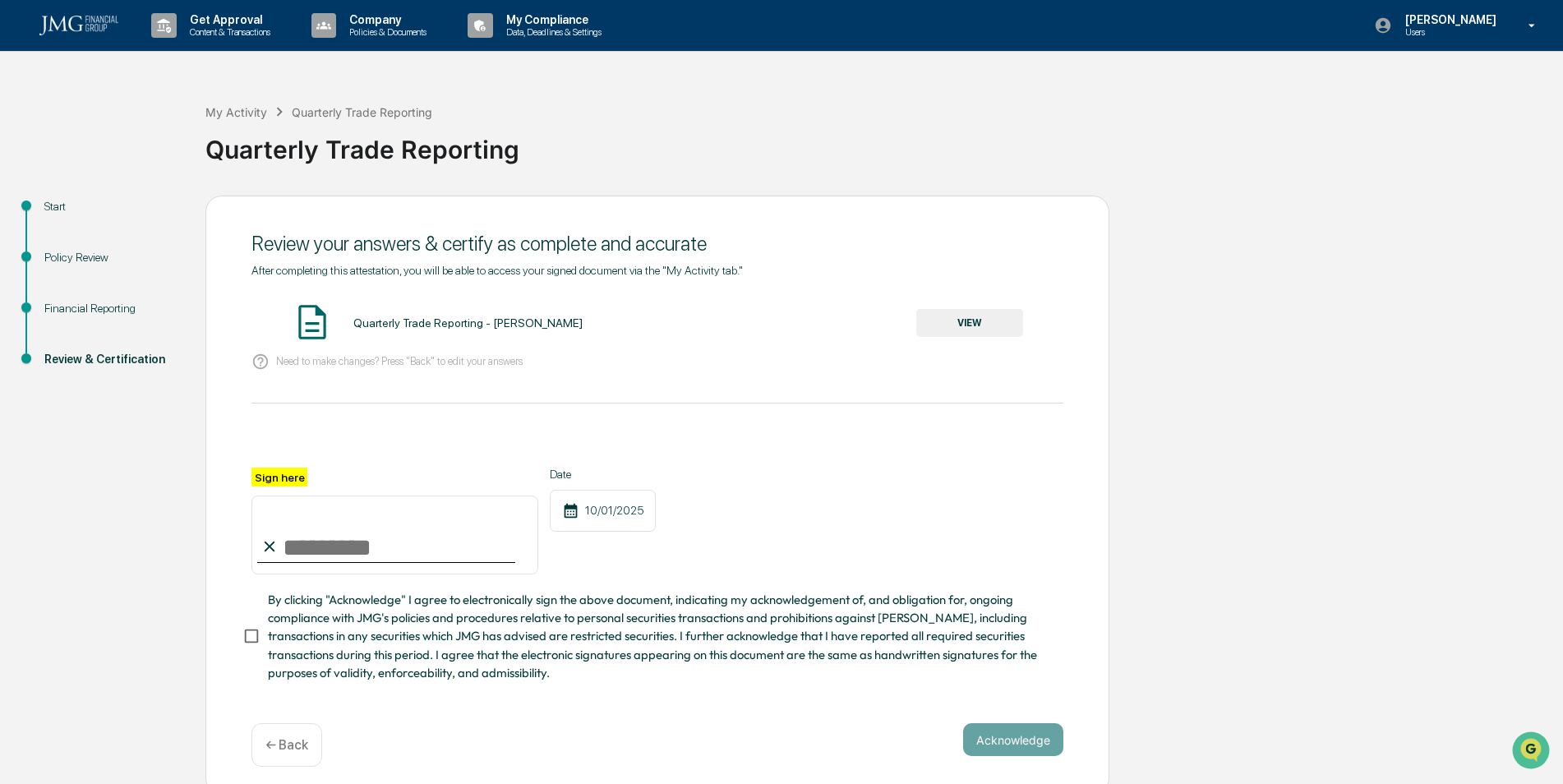
click at [972, 308] on div "Quarterly Trade Reporting - [PERSON_NAME] VIEW" at bounding box center [658, 324] width 812 height 44
click at [974, 326] on button "VIEW" at bounding box center [970, 323] width 107 height 28
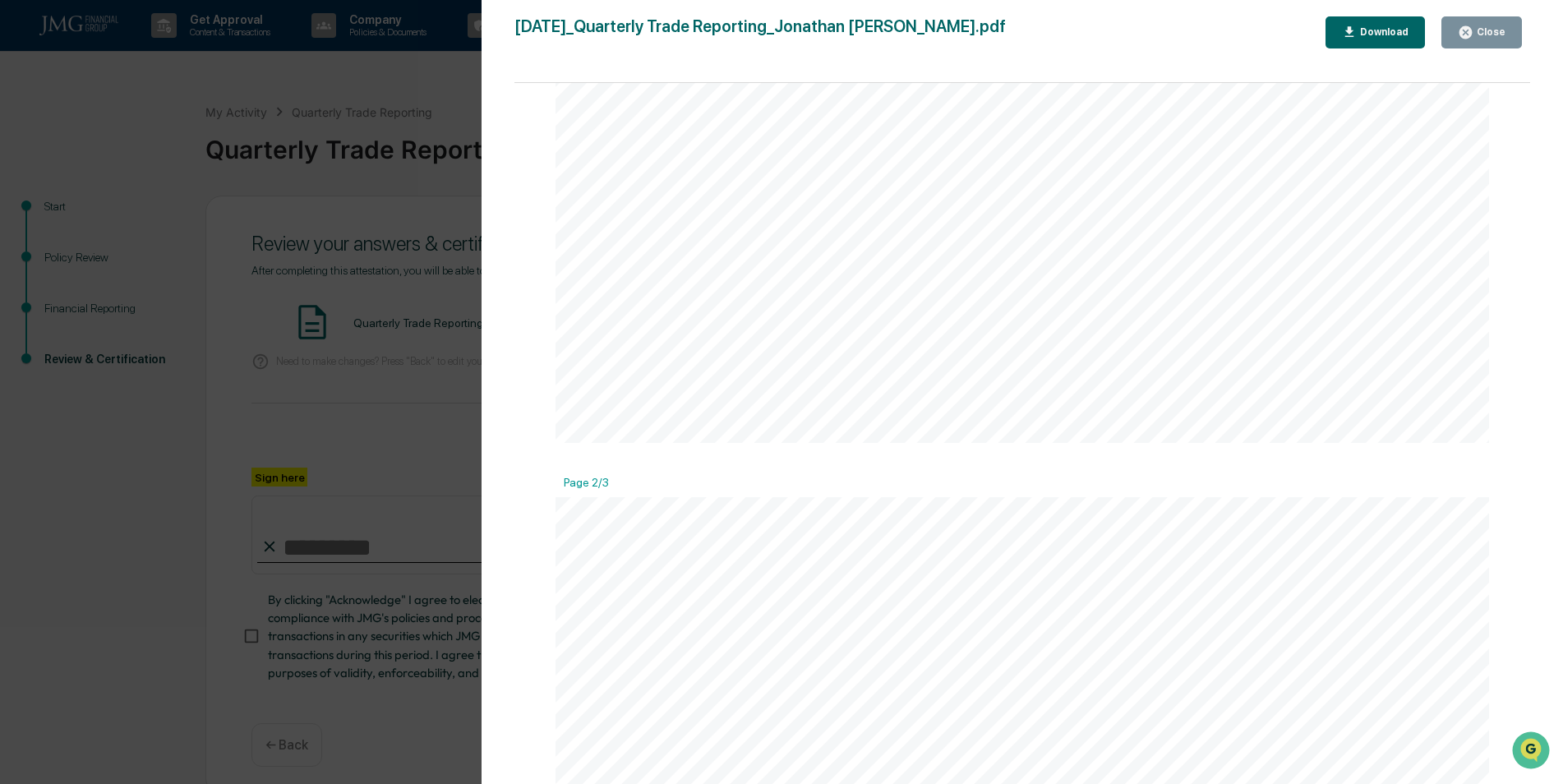
scroll to position [1377, 0]
click at [1494, 24] on button "Close" at bounding box center [1482, 32] width 81 height 32
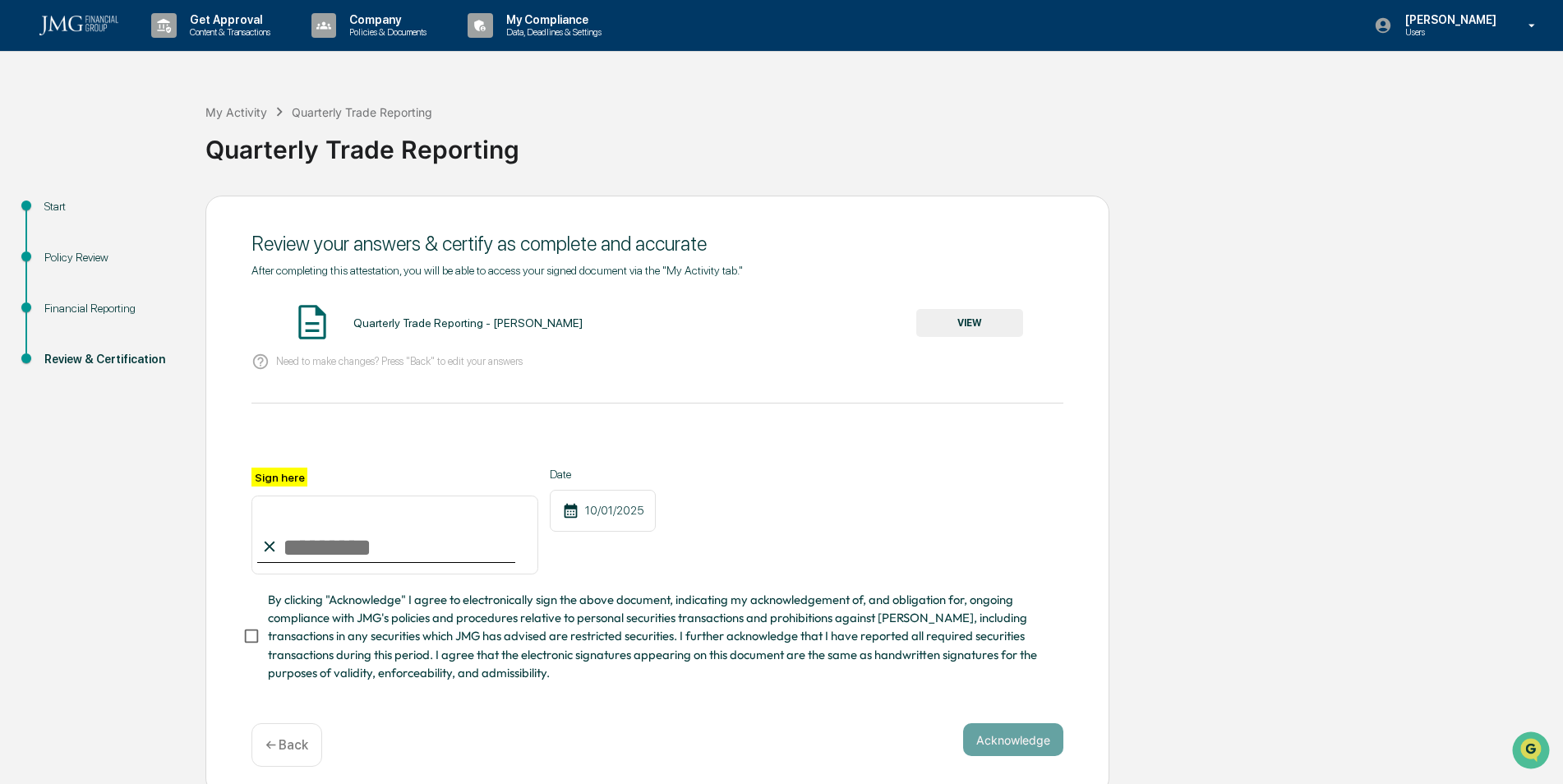
click at [316, 548] on input "Sign here" at bounding box center [395, 535] width 287 height 79
type input "**********"
click at [1037, 753] on button "Acknowledge" at bounding box center [1013, 739] width 100 height 33
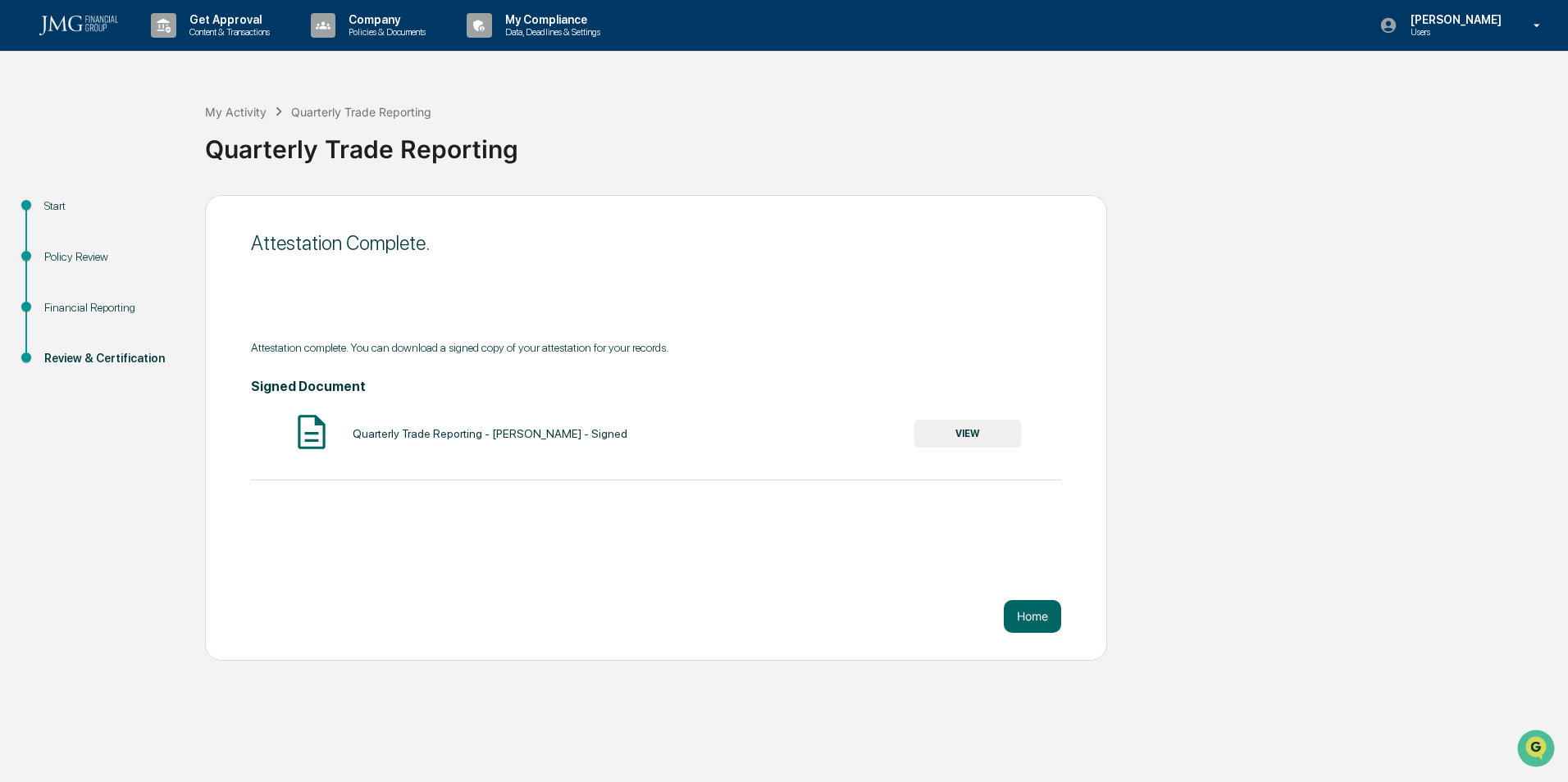
click at [1021, 624] on button "Home" at bounding box center [1032, 616] width 58 height 33
